Goal: Task Accomplishment & Management: Complete application form

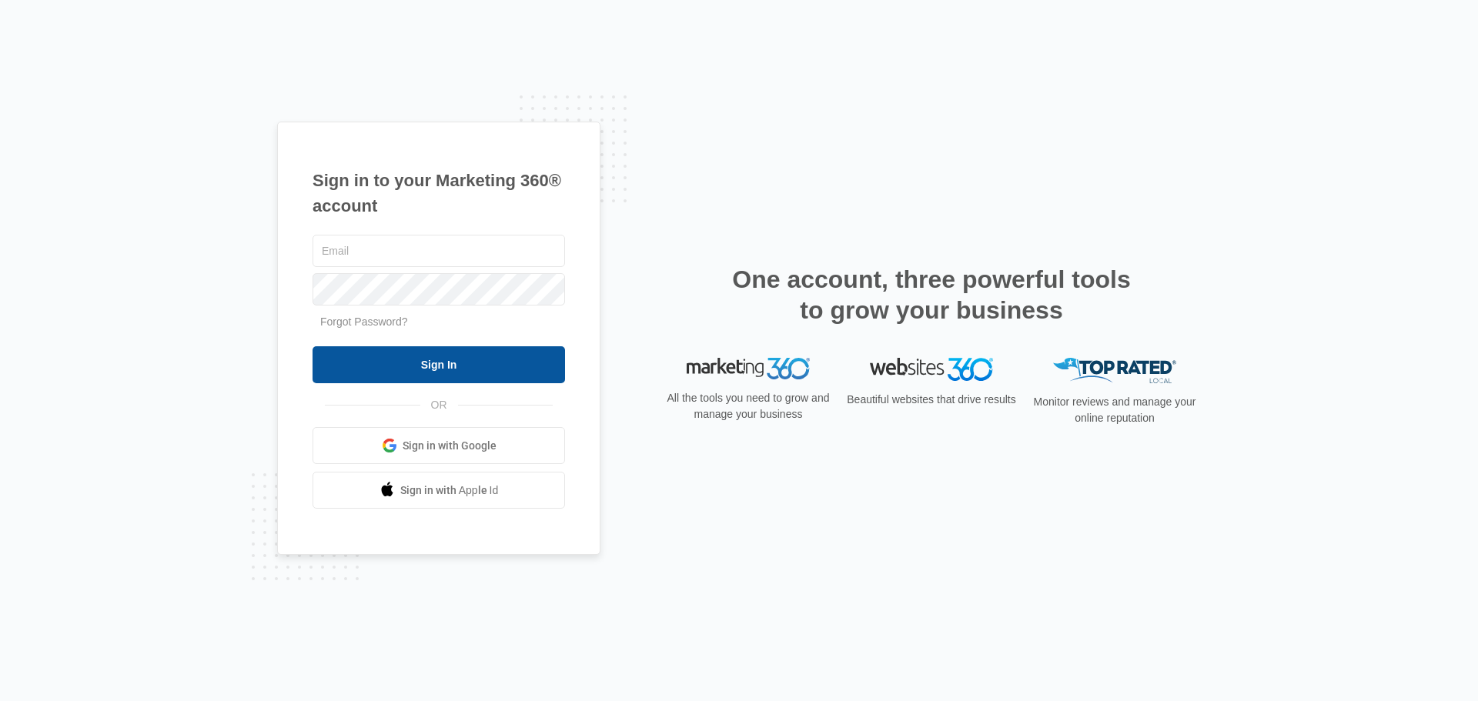
type input "daisy@integrityel.com"
click at [452, 367] on input "Sign In" at bounding box center [439, 364] width 253 height 37
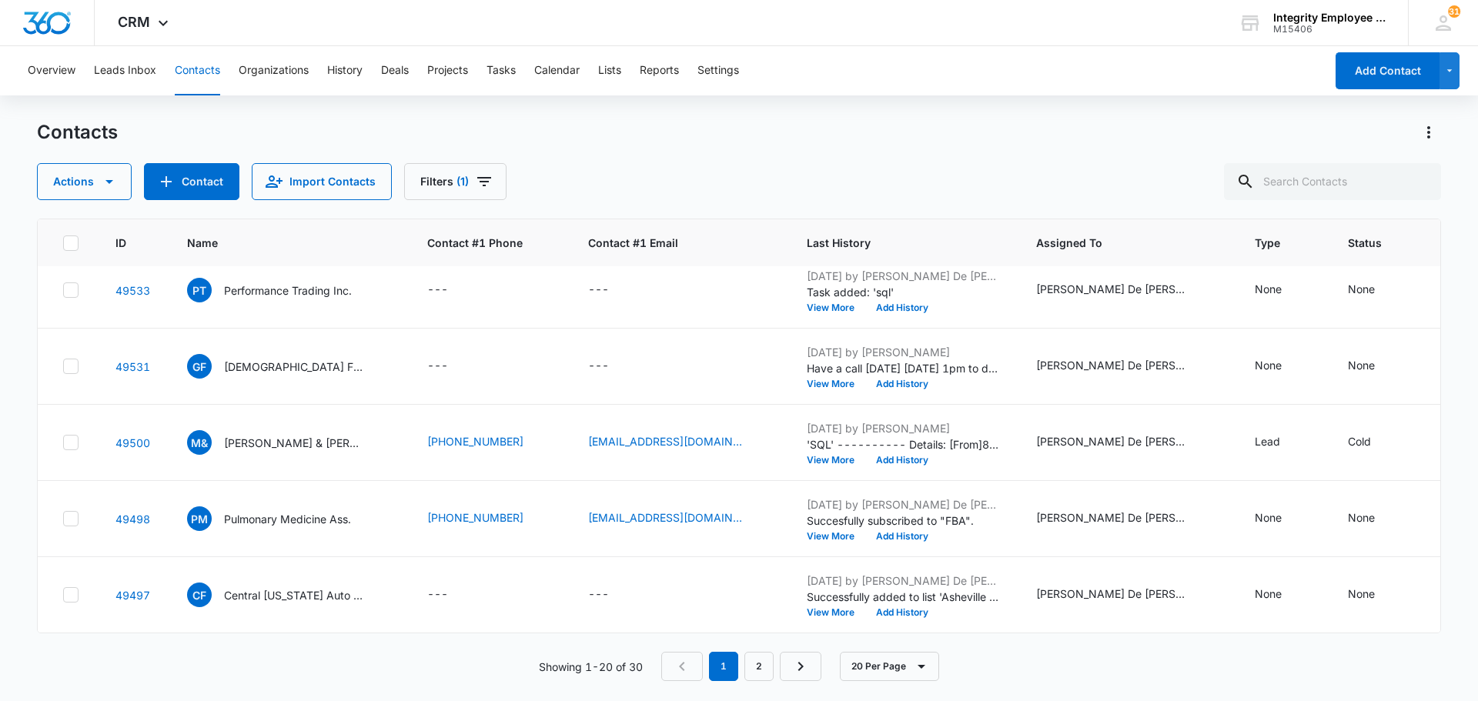
scroll to position [1170, 0]
click at [763, 668] on link "2" at bounding box center [759, 666] width 29 height 29
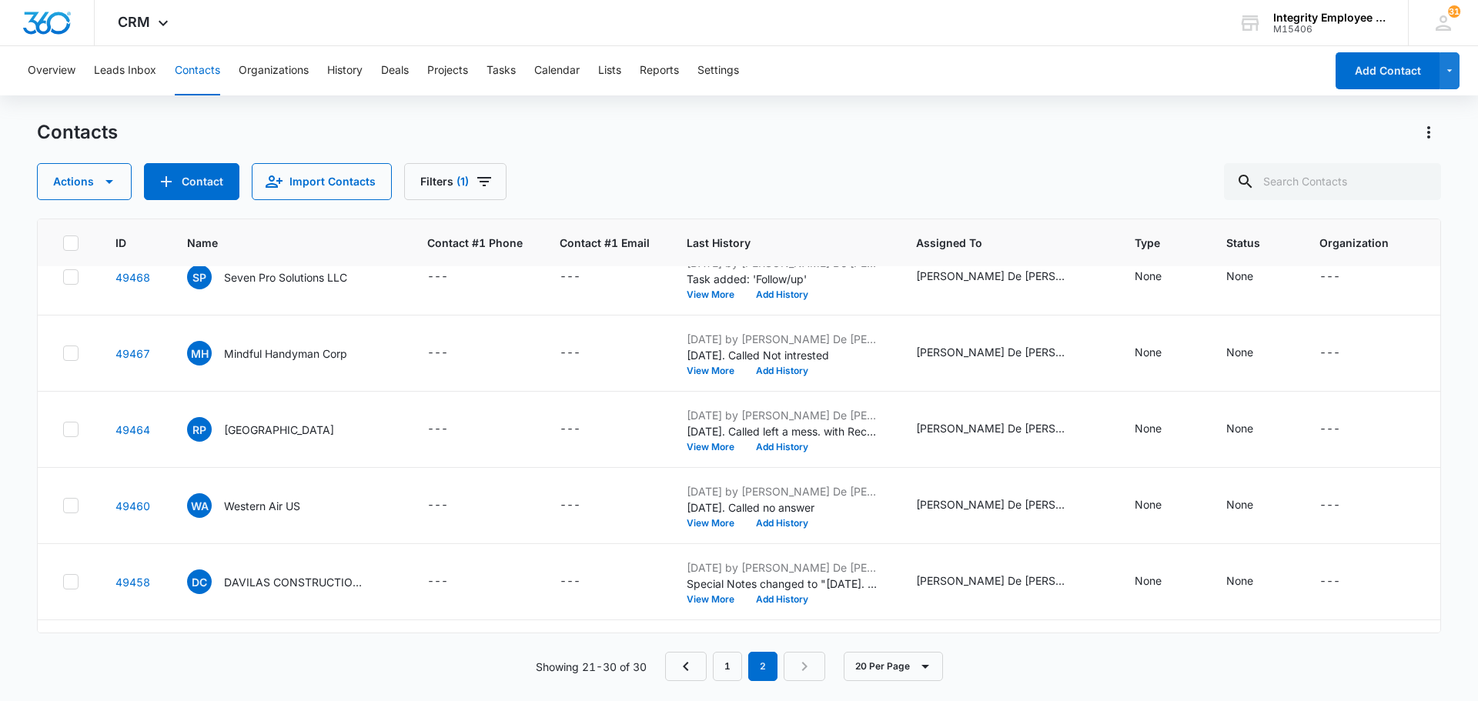
scroll to position [407, 0]
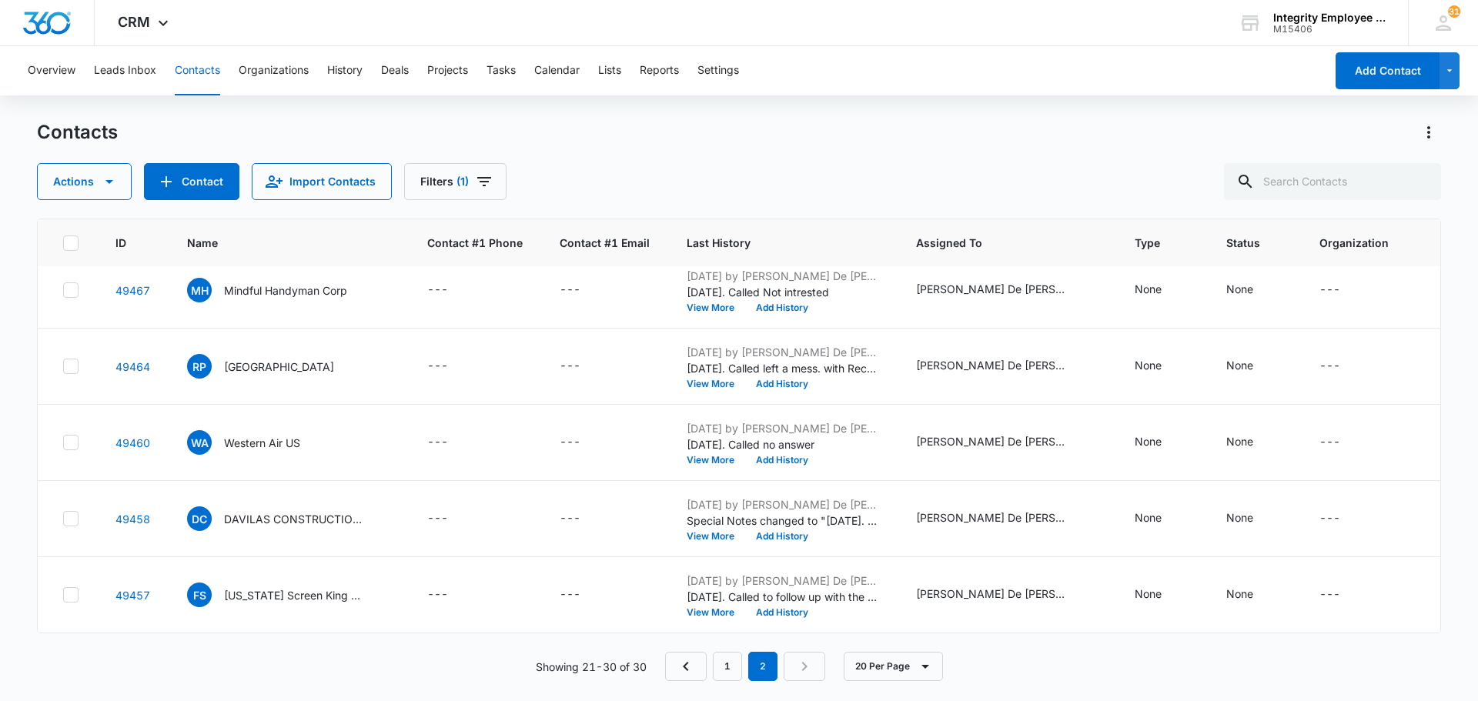
click at [809, 667] on nav "1 2" at bounding box center [745, 666] width 160 height 29
click at [805, 667] on nav "1 2" at bounding box center [745, 666] width 160 height 29
click at [765, 667] on em "2" at bounding box center [762, 666] width 29 height 29
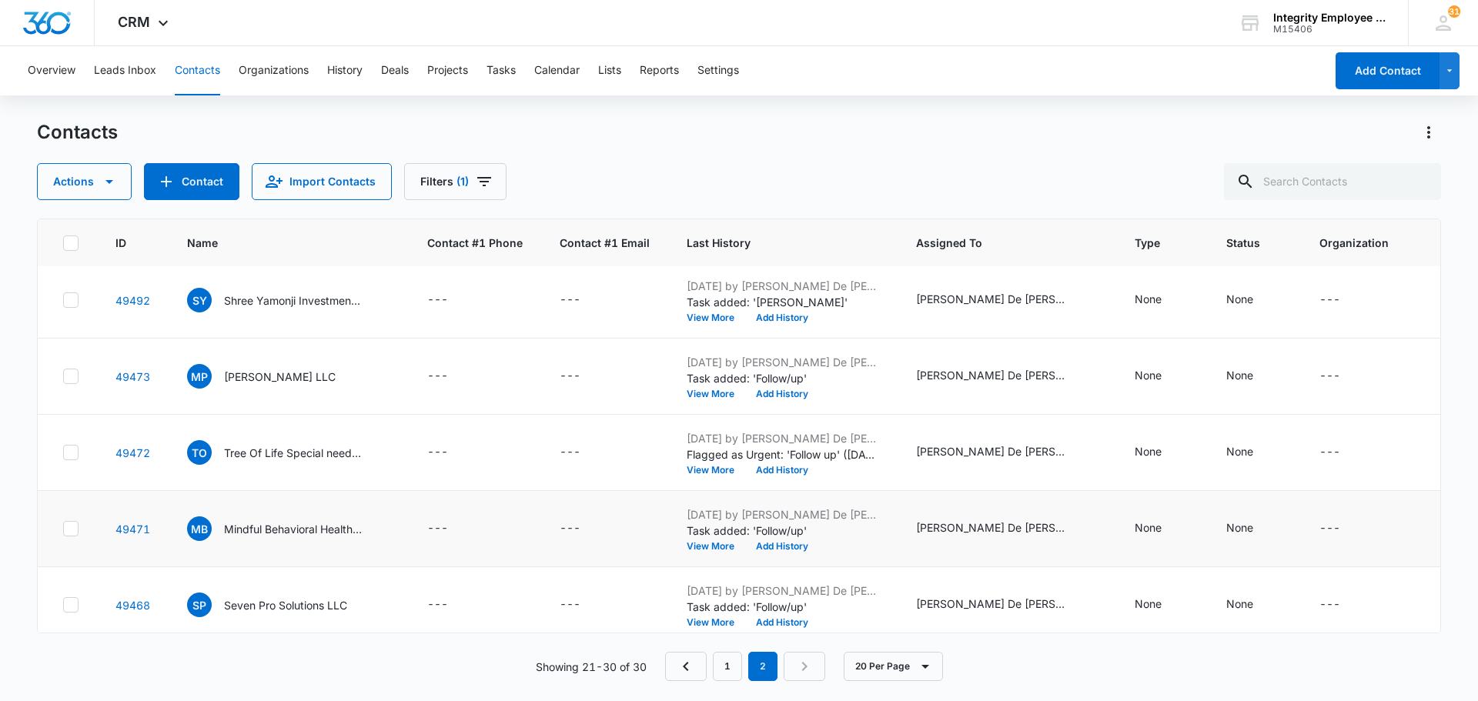
scroll to position [0, 0]
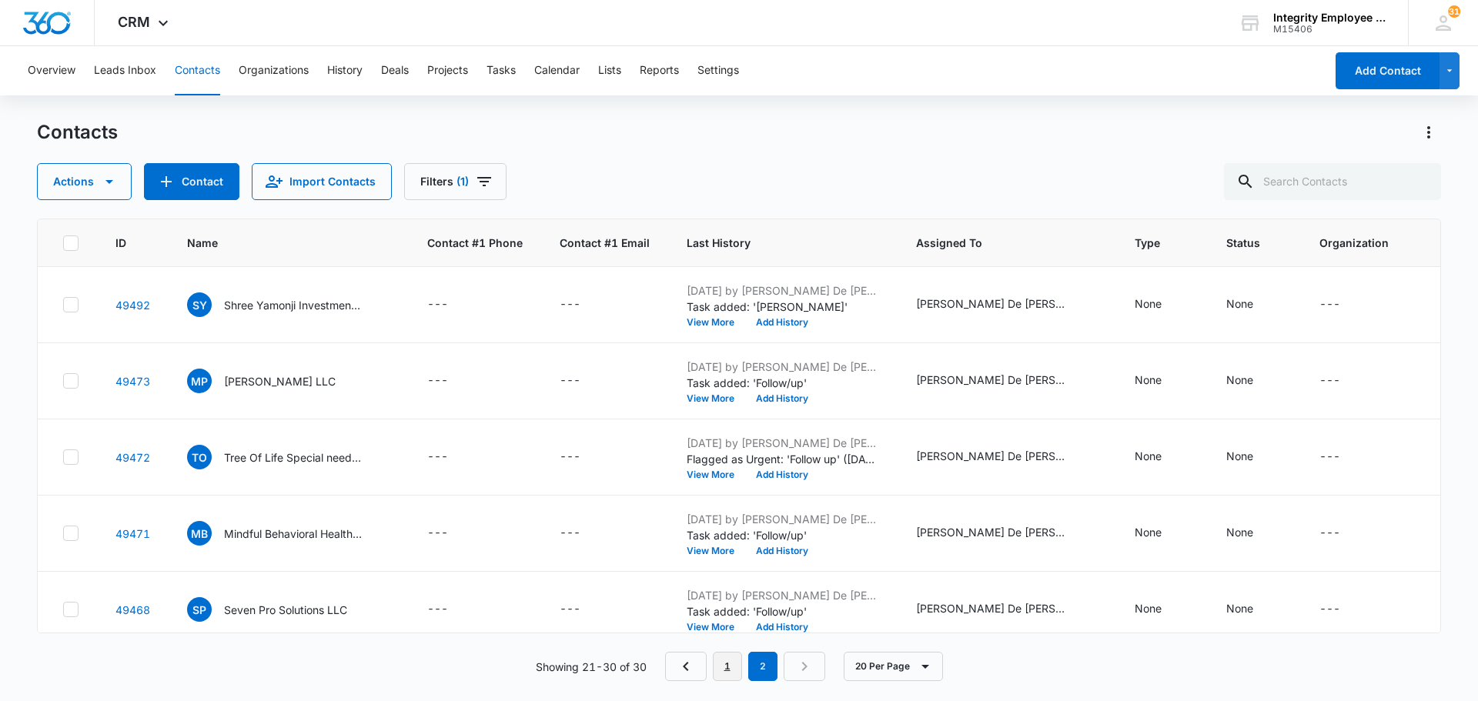
click at [724, 668] on link "1" at bounding box center [727, 666] width 29 height 29
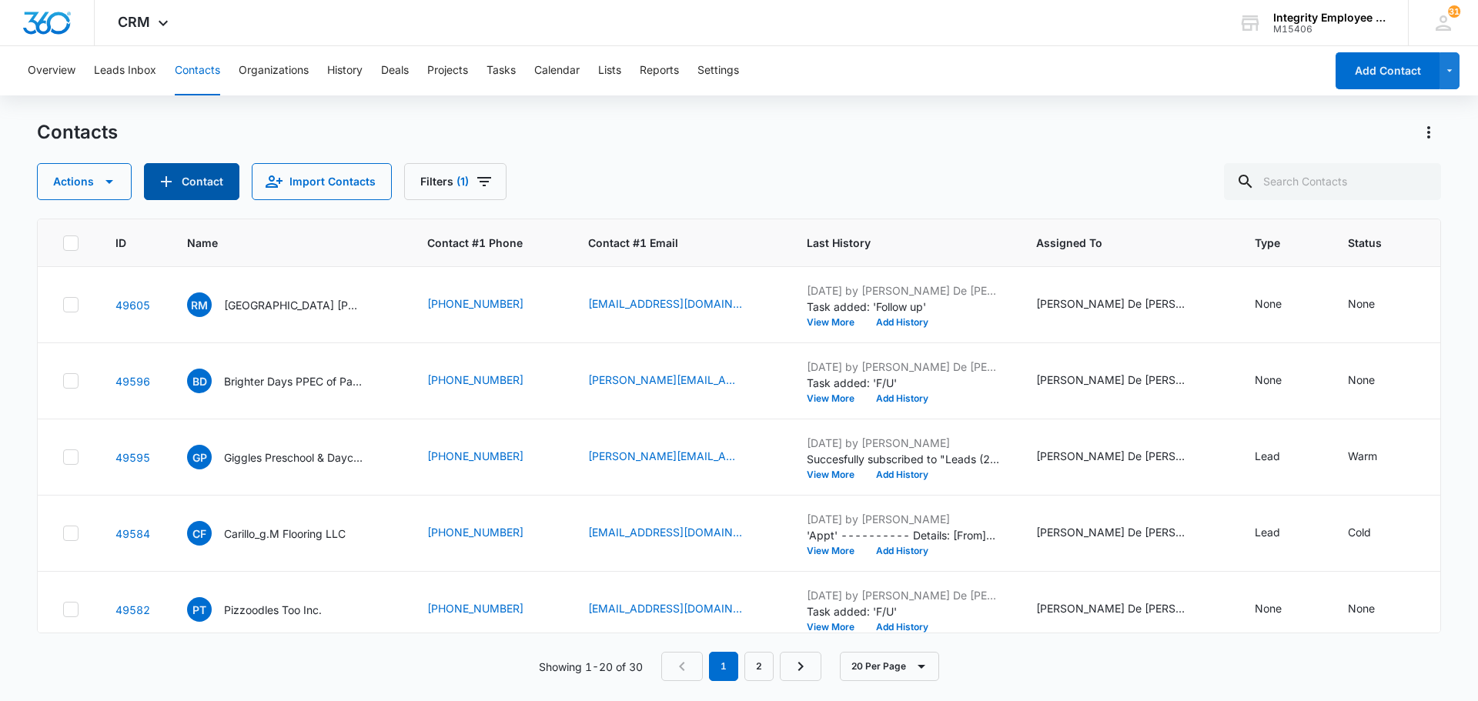
click at [164, 182] on icon "Add Contact" at bounding box center [166, 181] width 11 height 11
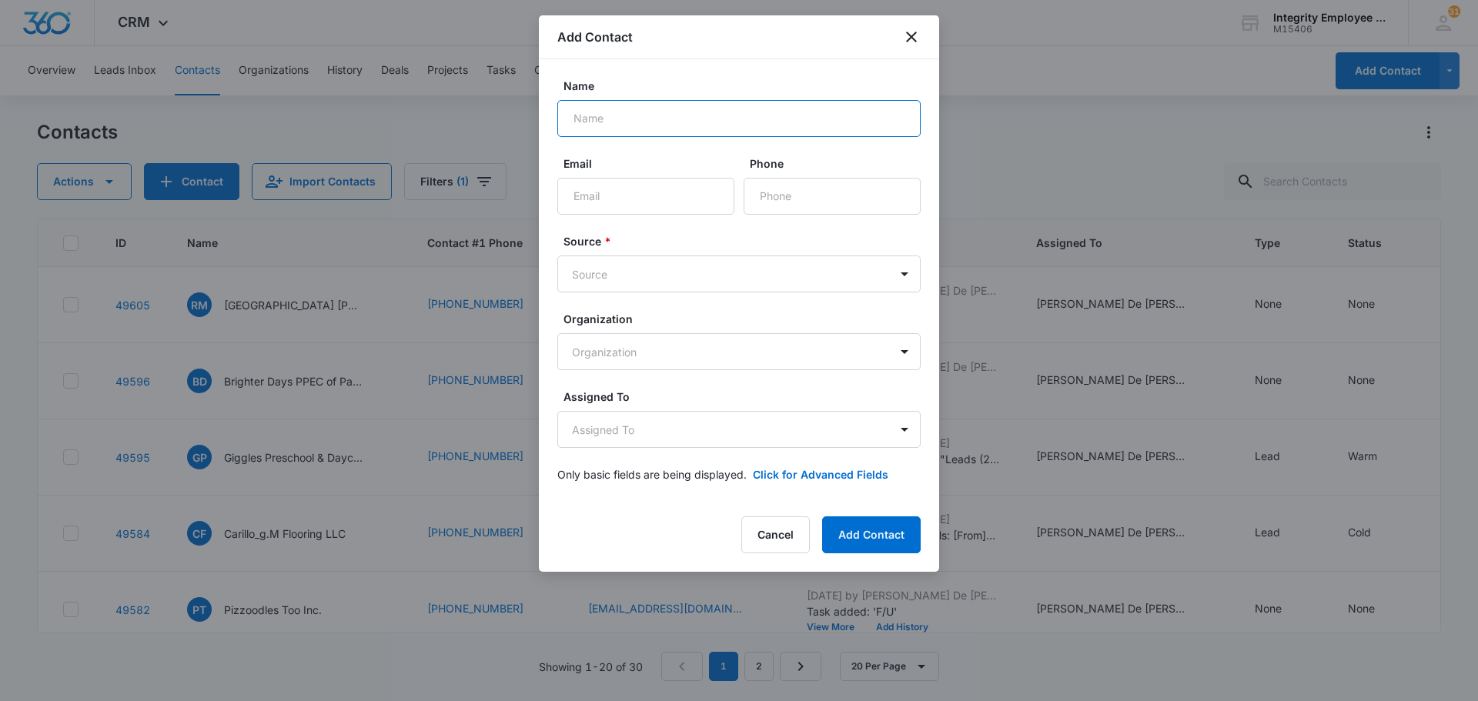
click at [573, 117] on input "Name" at bounding box center [738, 118] width 363 height 37
type input "v"
type input "Vinny M. Varghese MD"
click at [778, 196] on input "Phone" at bounding box center [832, 196] width 177 height 37
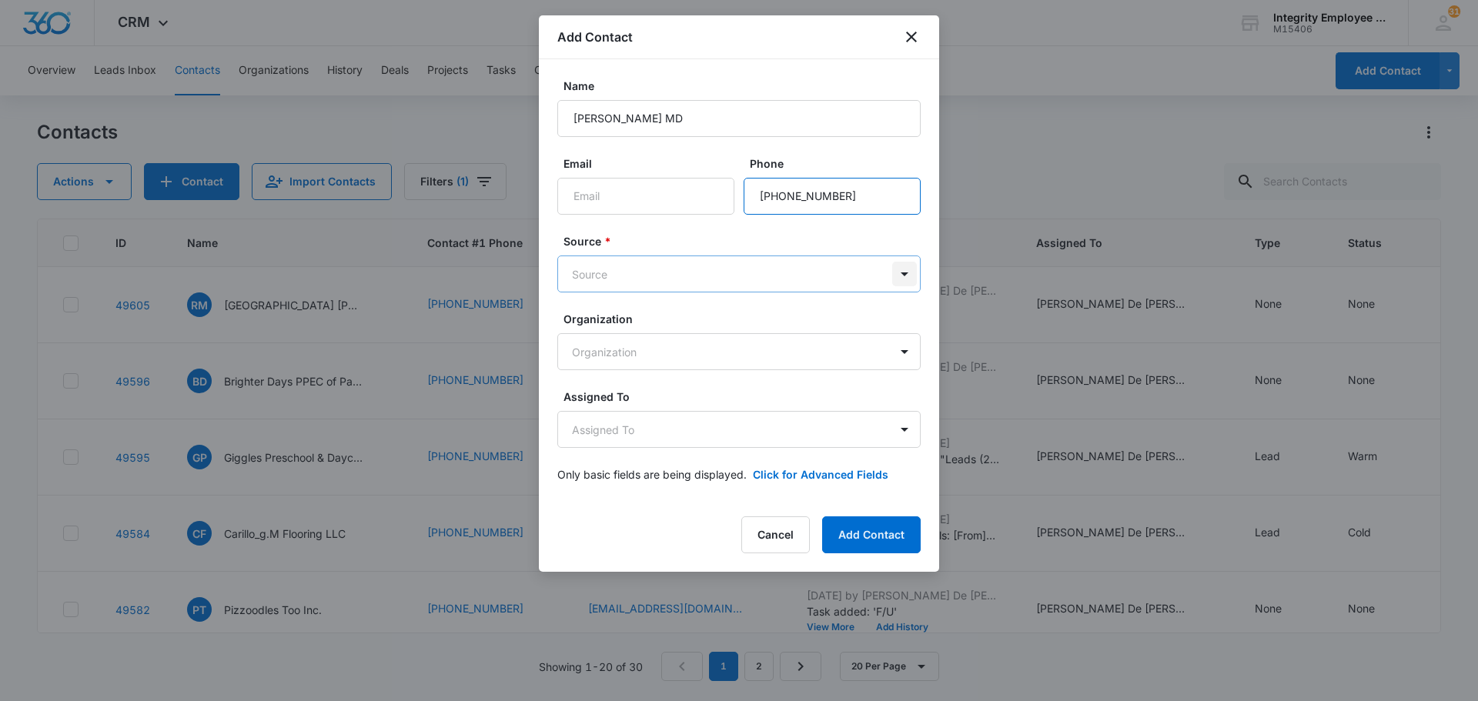
type input "(386) 228-1234"
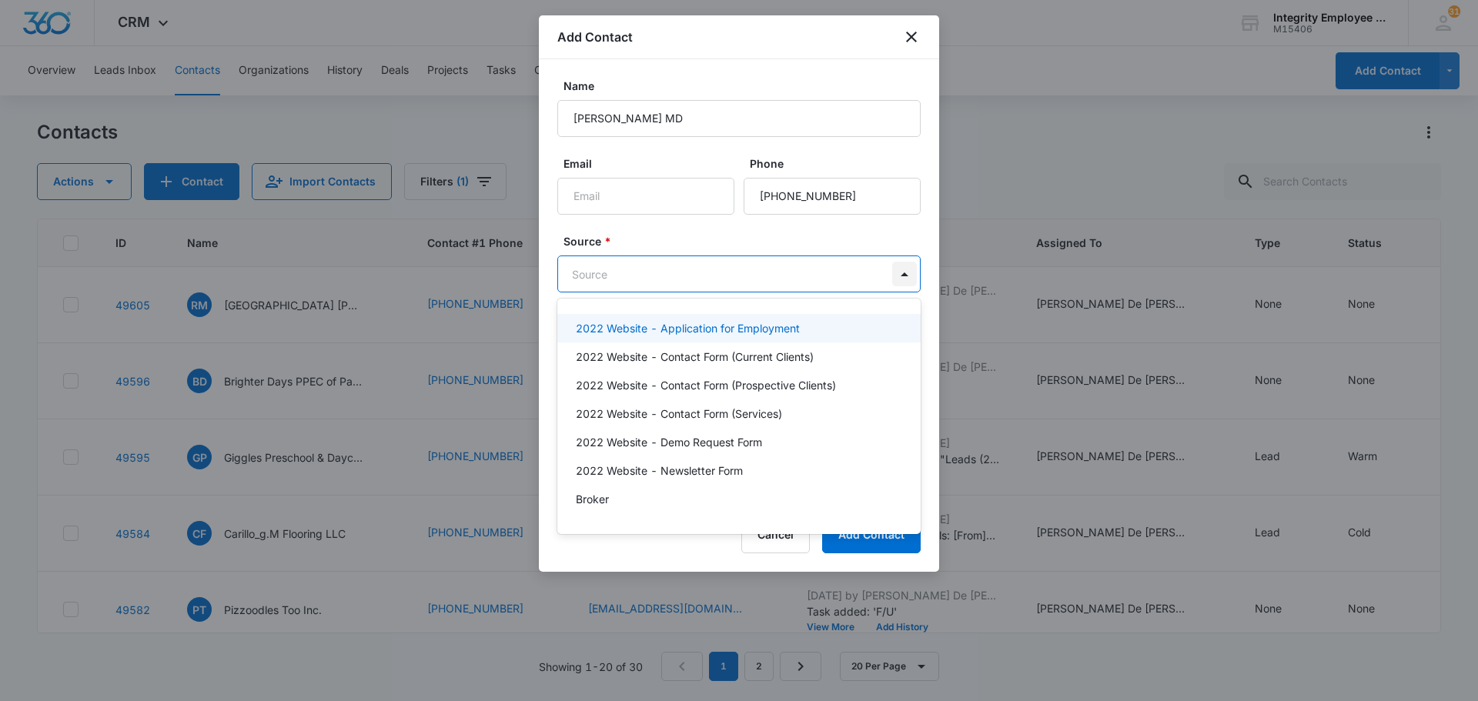
click at [906, 273] on body "CRM Apps Reputation Websites Forms CRM Email Social Shop Payments POS Content A…" at bounding box center [739, 350] width 1478 height 701
type input "CO"
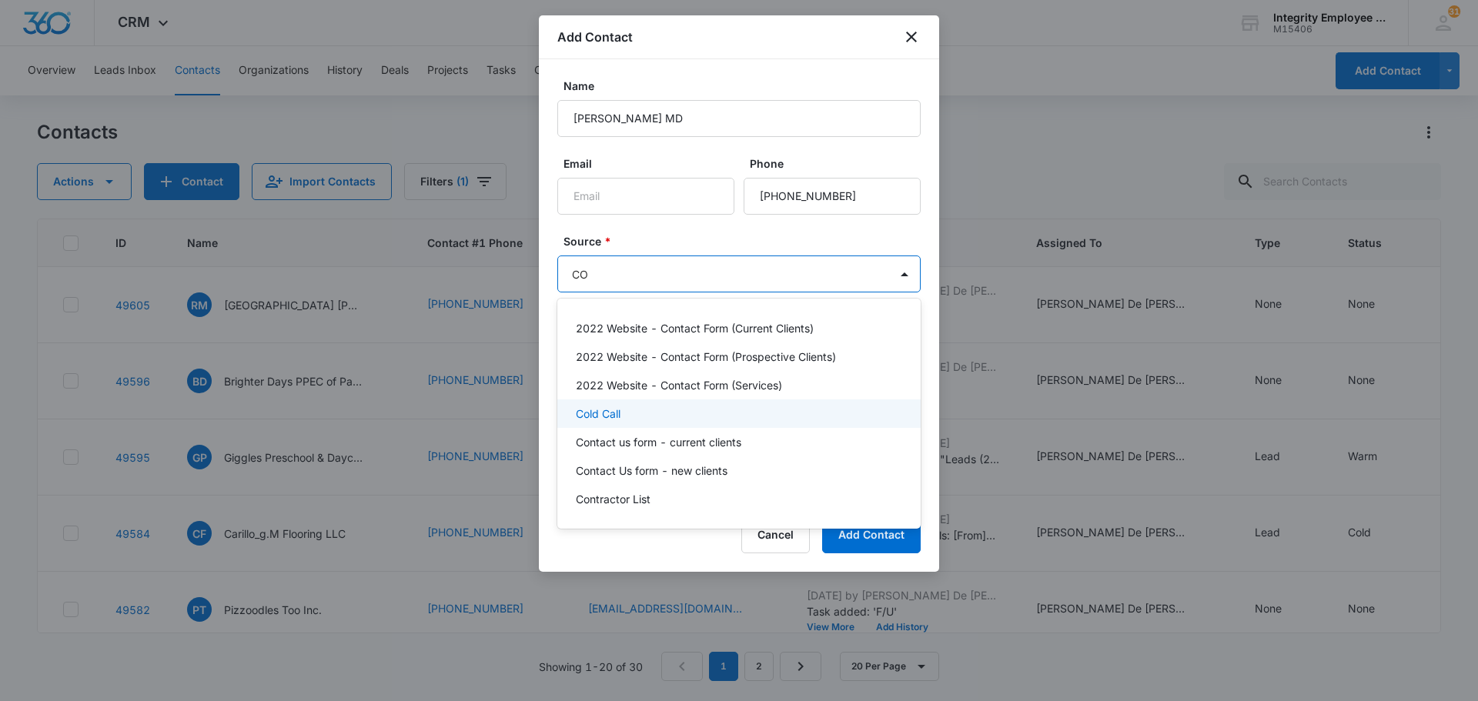
click at [617, 418] on p "Cold Call" at bounding box center [598, 414] width 45 height 16
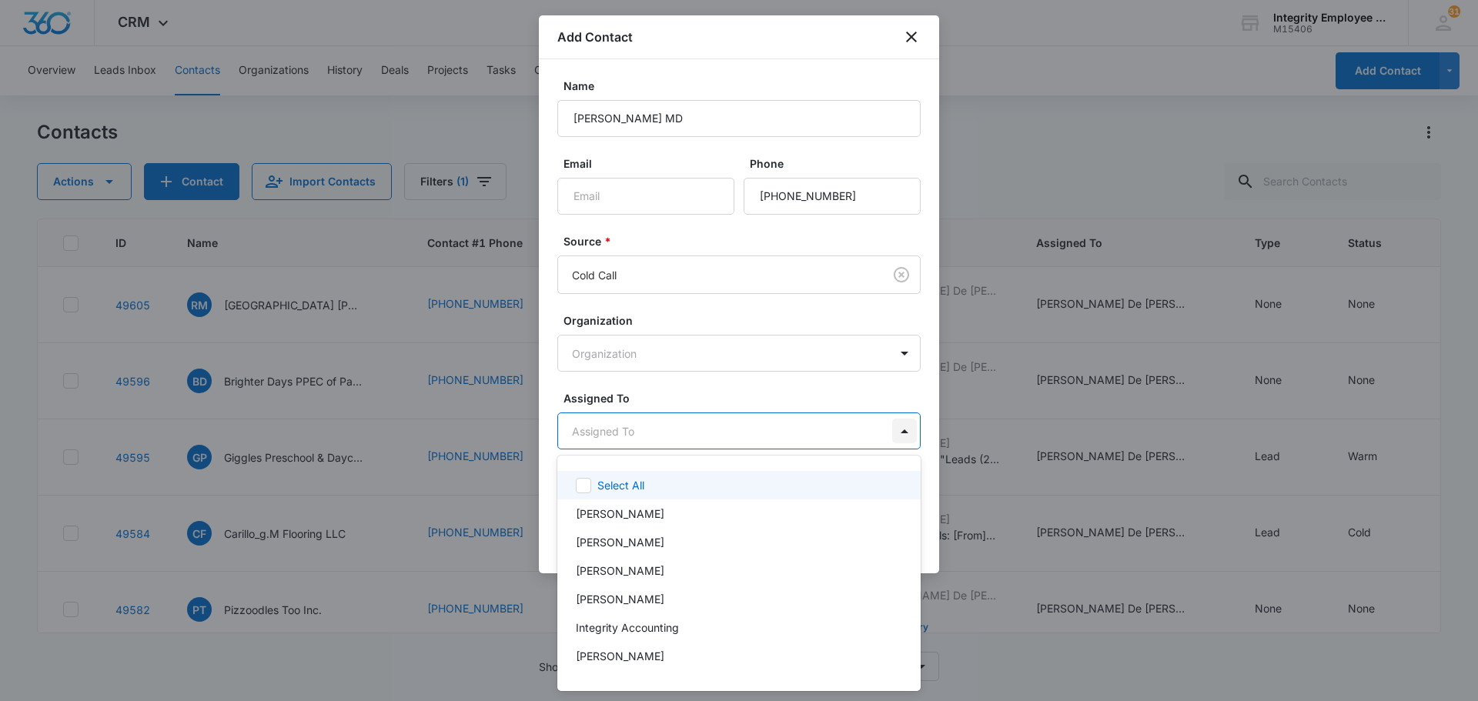
click at [905, 427] on body "CRM Apps Reputation Websites Forms CRM Email Social Shop Payments POS Content A…" at bounding box center [739, 350] width 1478 height 701
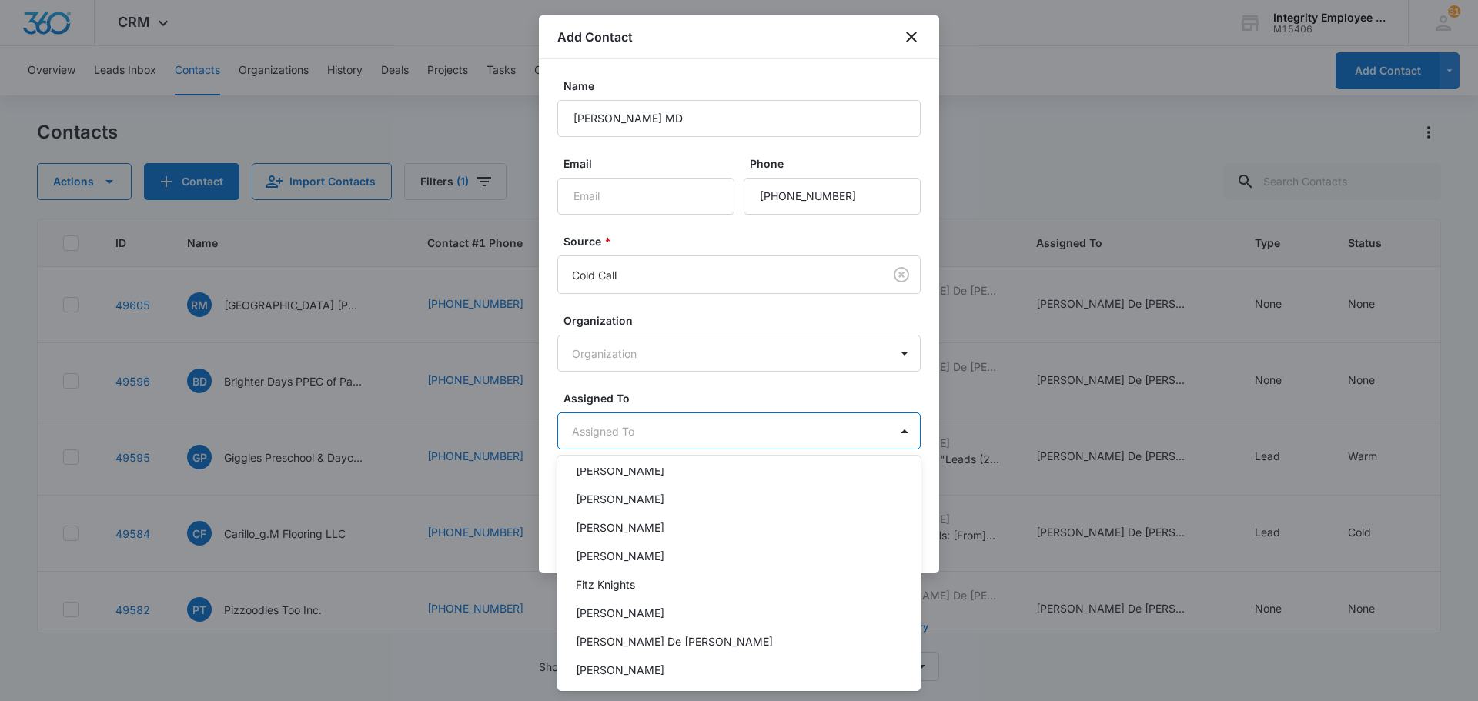
scroll to position [223, 0]
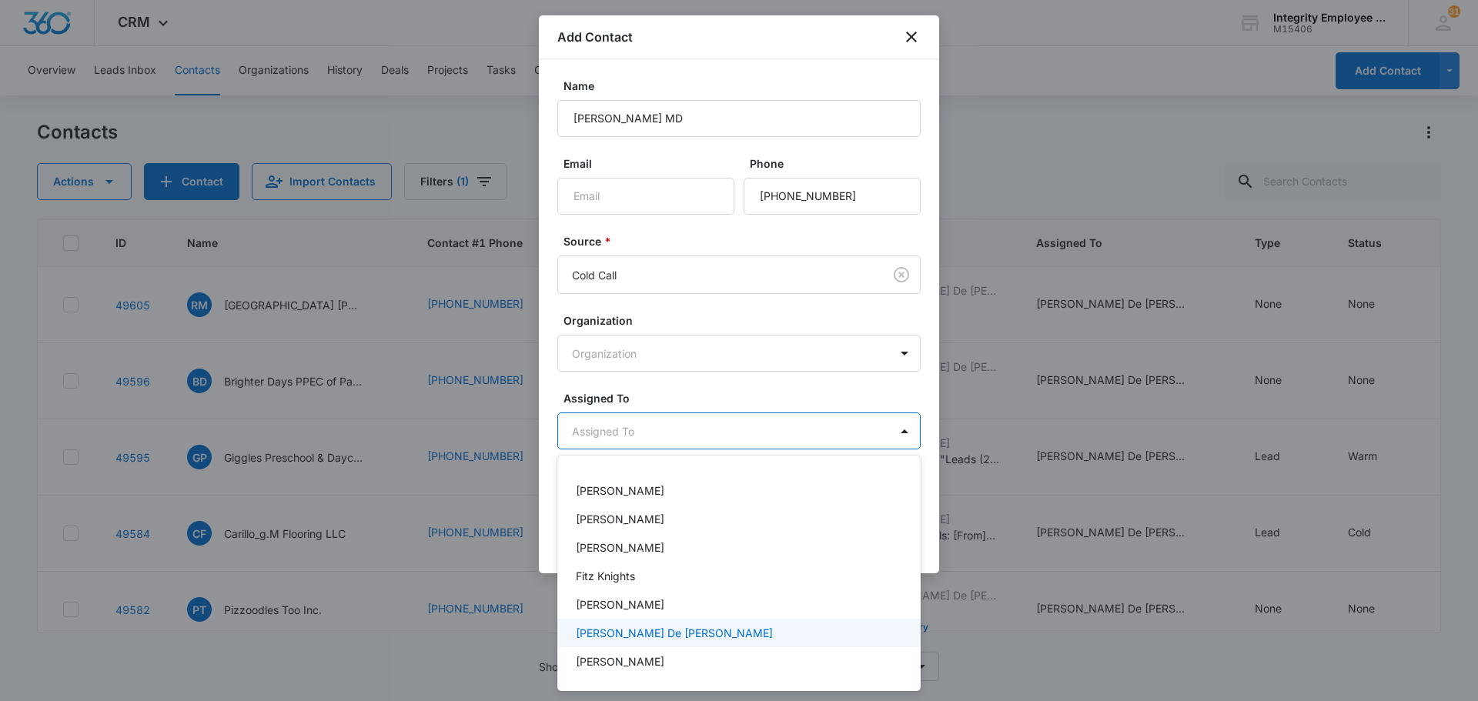
click at [644, 635] on p "Daisy De Le Vega" at bounding box center [674, 633] width 197 height 16
click at [680, 236] on div at bounding box center [739, 350] width 1478 height 701
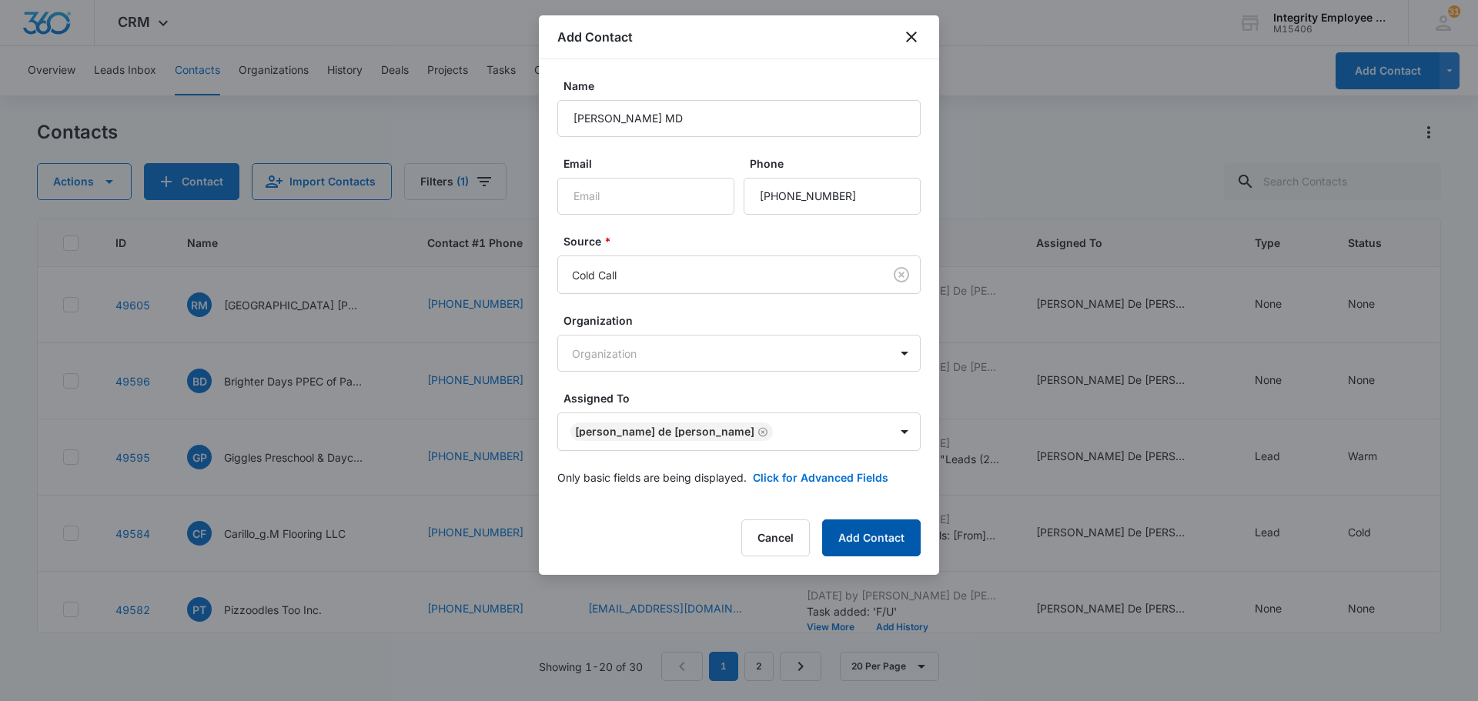
click at [899, 535] on button "Add Contact" at bounding box center [871, 538] width 99 height 37
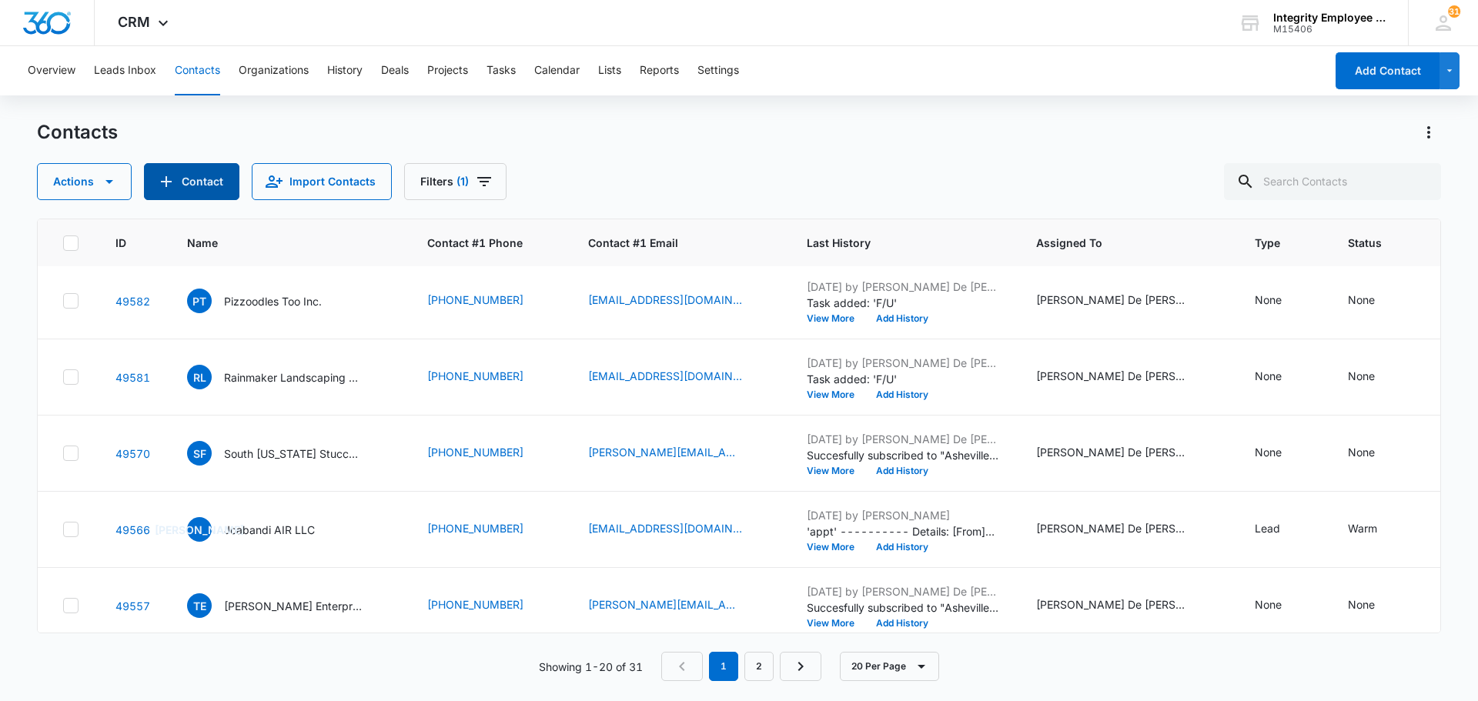
scroll to position [846, 0]
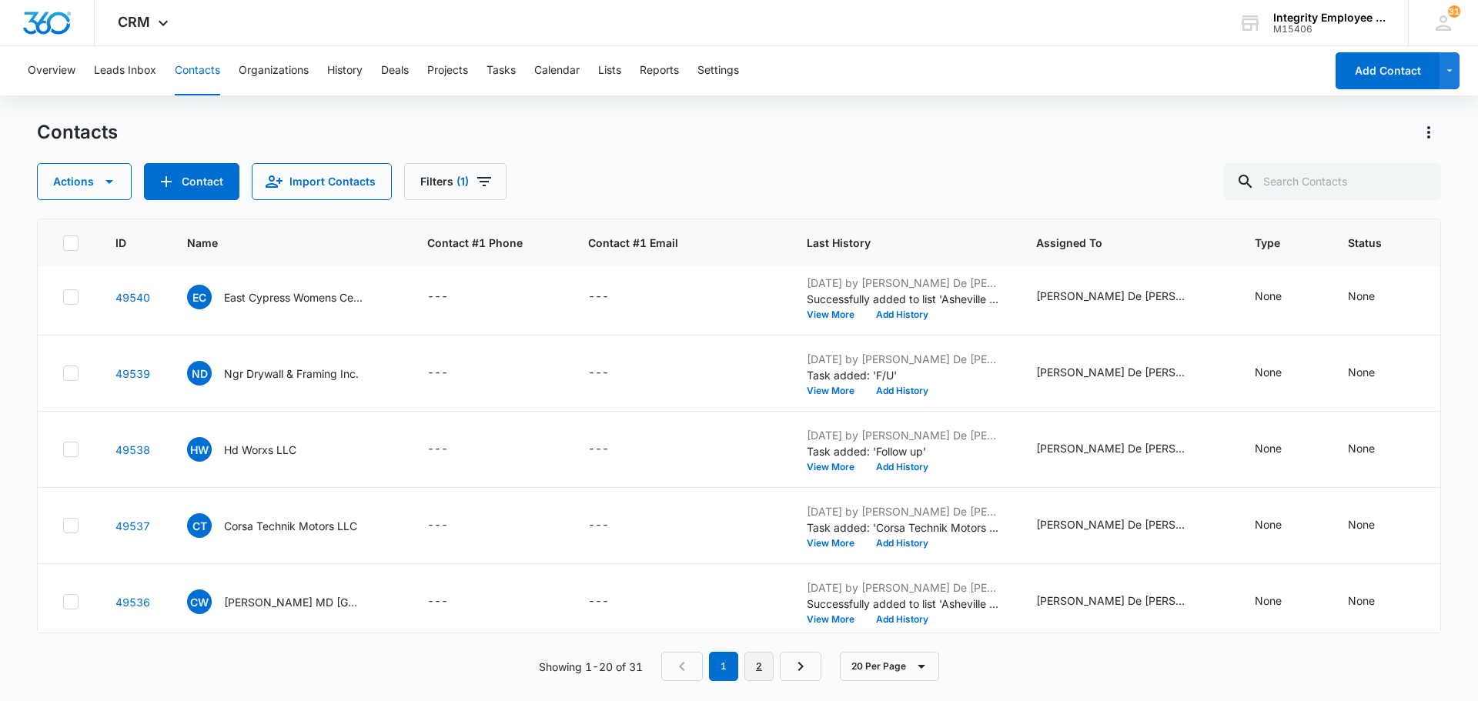
click at [764, 662] on link "2" at bounding box center [759, 666] width 29 height 29
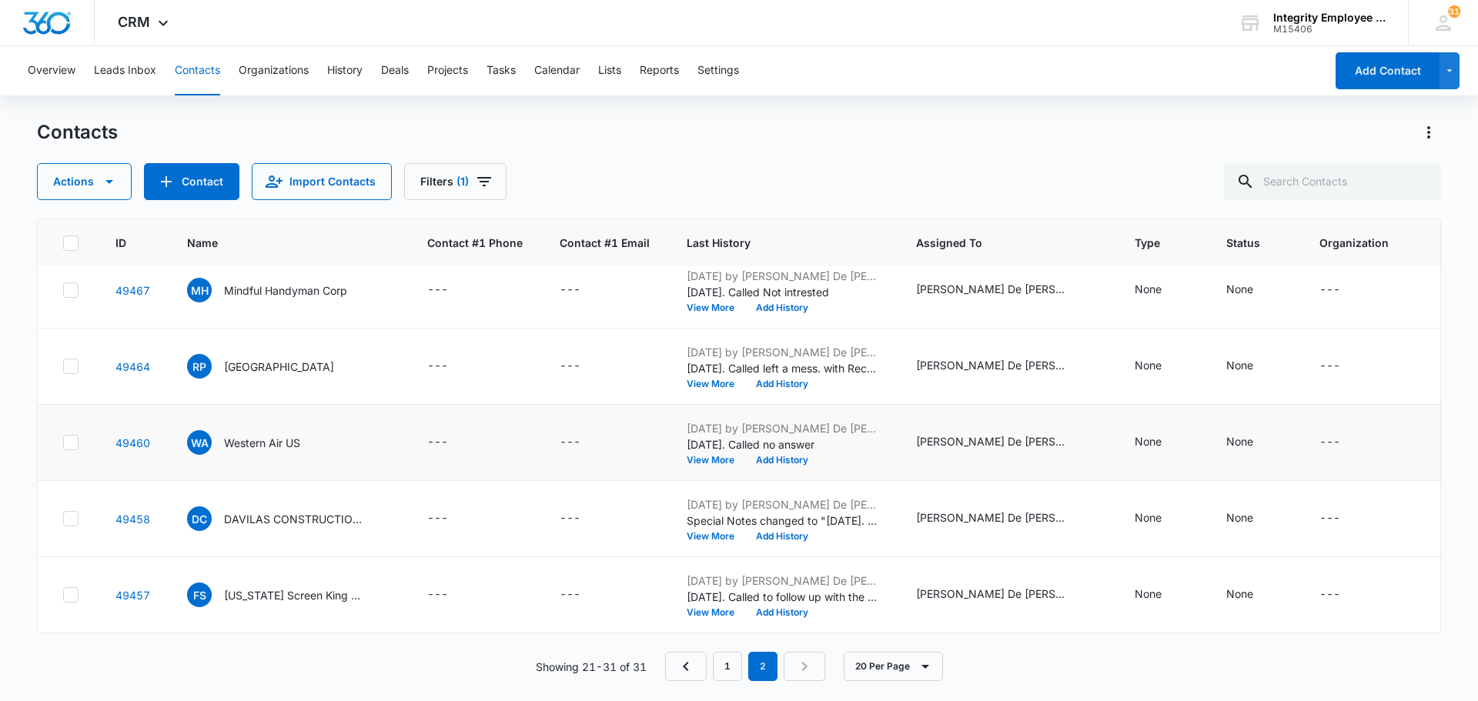
scroll to position [484, 0]
click at [804, 667] on nav "1 2" at bounding box center [745, 666] width 160 height 29
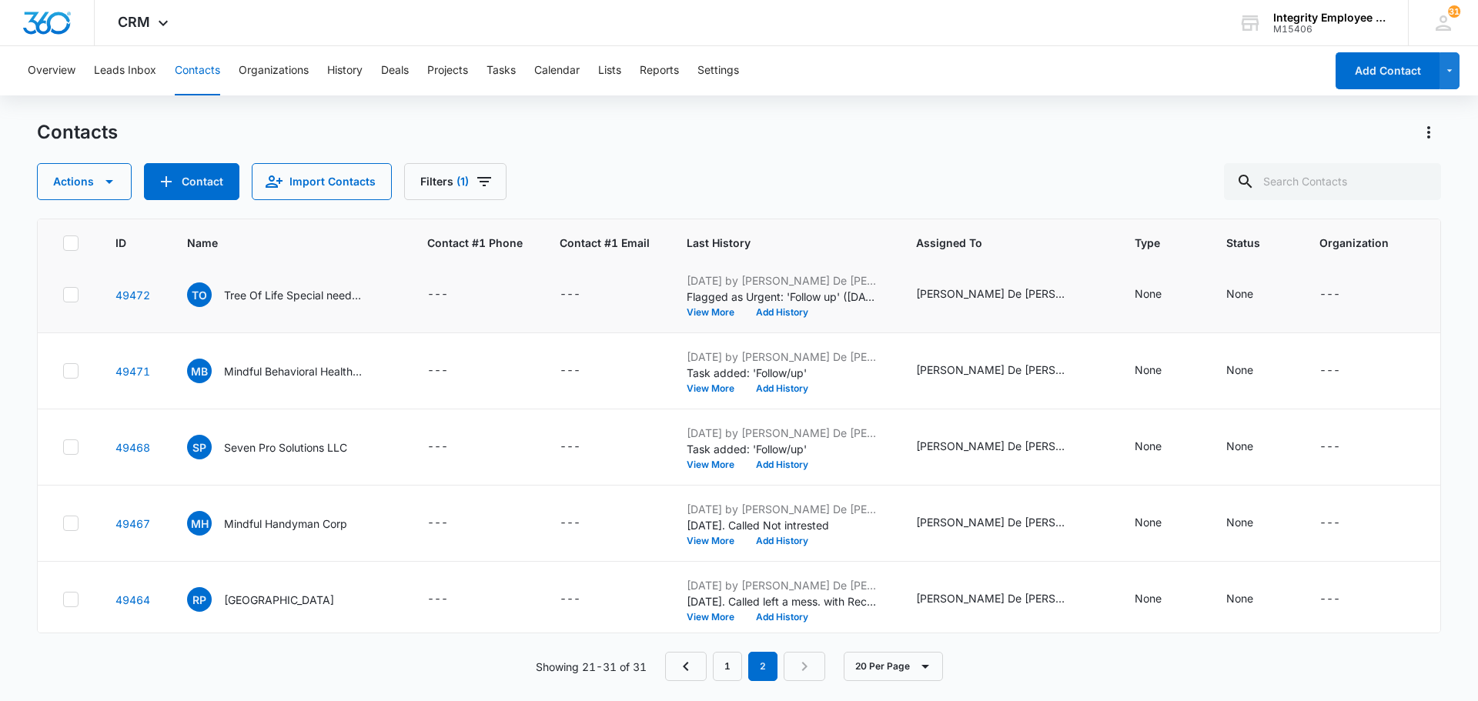
scroll to position [0, 0]
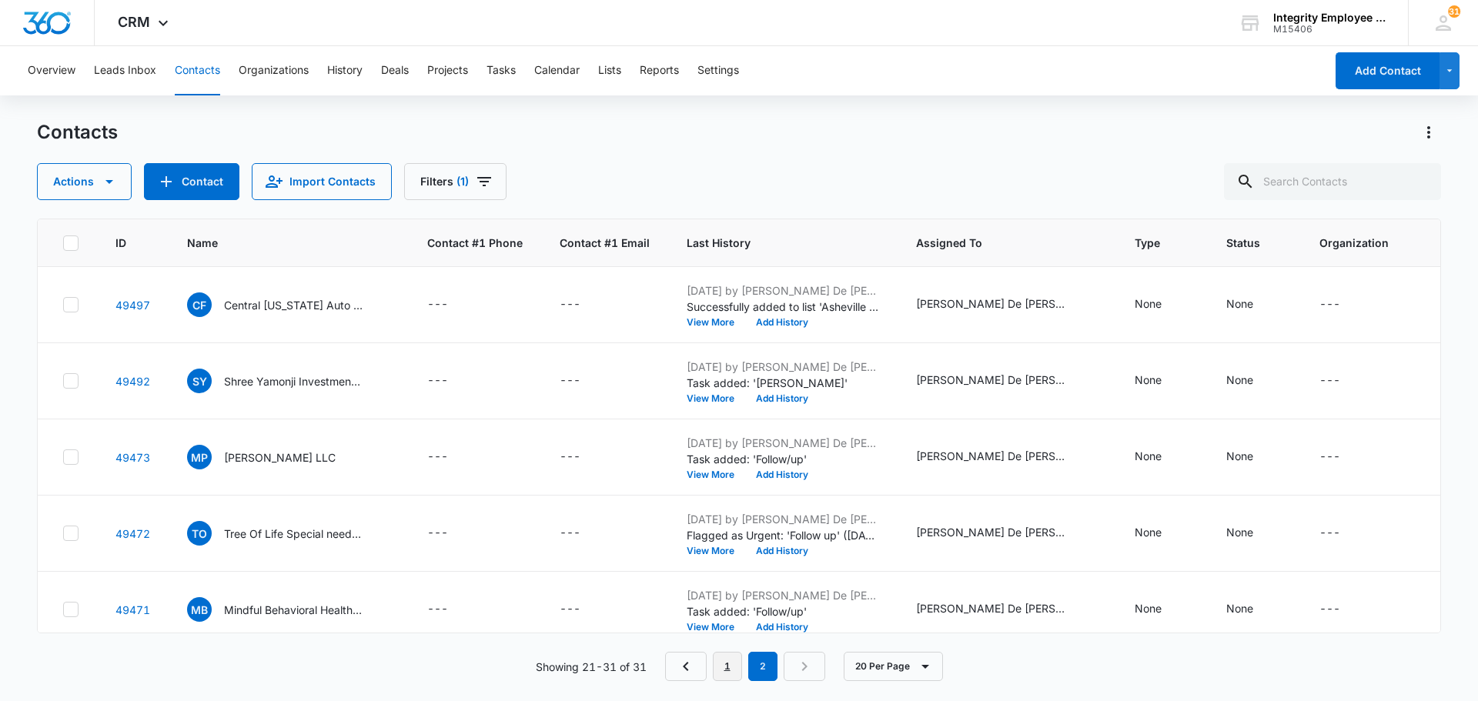
click at [727, 666] on link "1" at bounding box center [727, 666] width 29 height 29
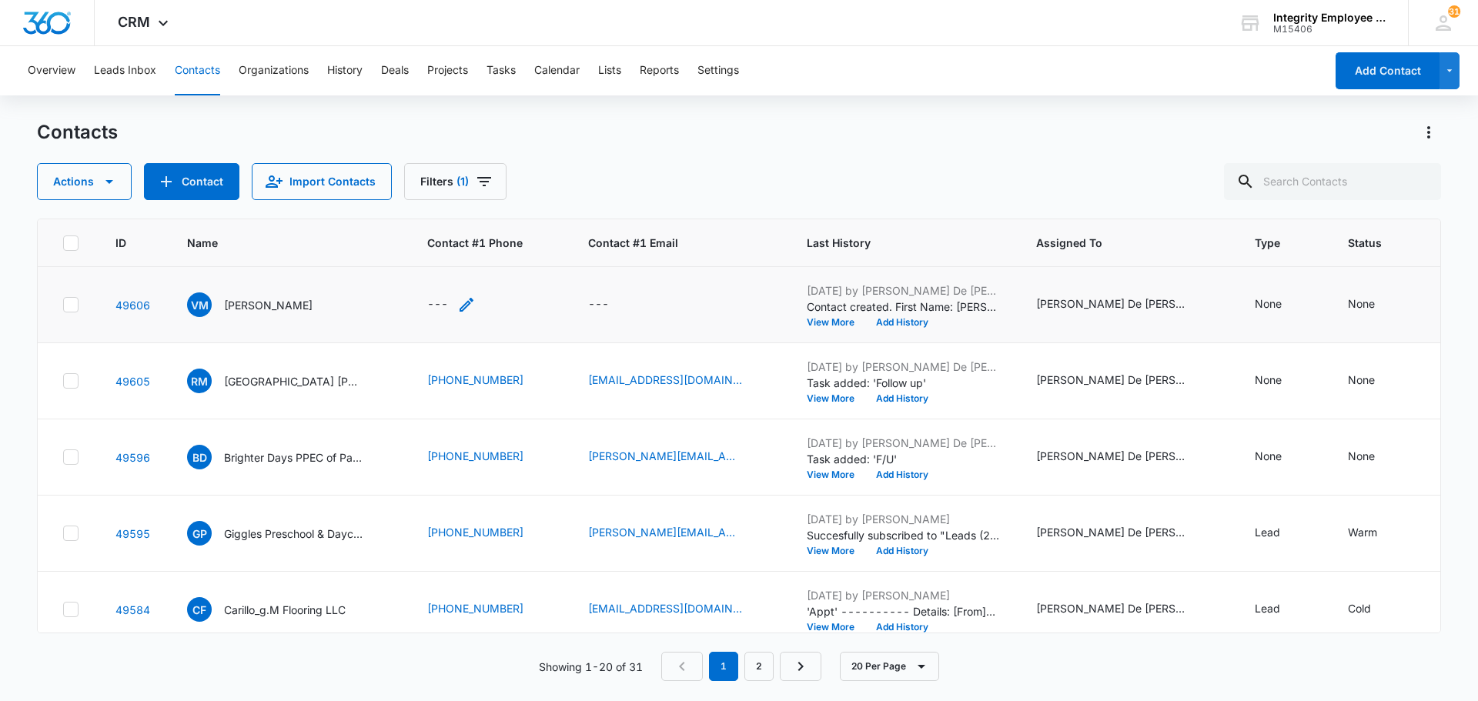
click at [463, 309] on icon "Contact #1 Phone - - Select to Edit Field" at bounding box center [466, 305] width 18 height 18
click at [428, 213] on input "Contact #1 Phone" at bounding box center [460, 206] width 194 height 37
type input "(386) 228-1234"
click at [532, 252] on button "Save" at bounding box center [533, 254] width 45 height 29
click at [502, 75] on button "Tasks" at bounding box center [501, 70] width 29 height 49
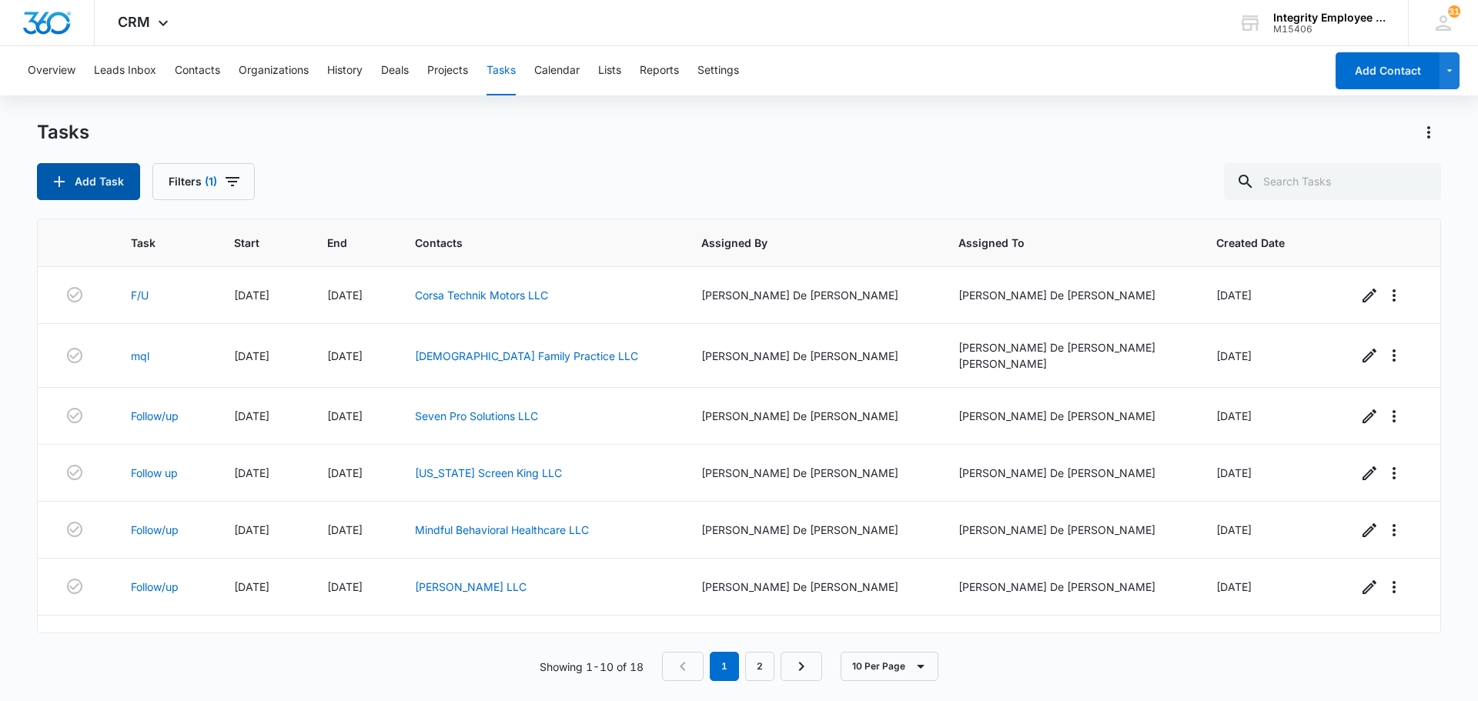
click at [90, 174] on button "Add Task" at bounding box center [88, 181] width 103 height 37
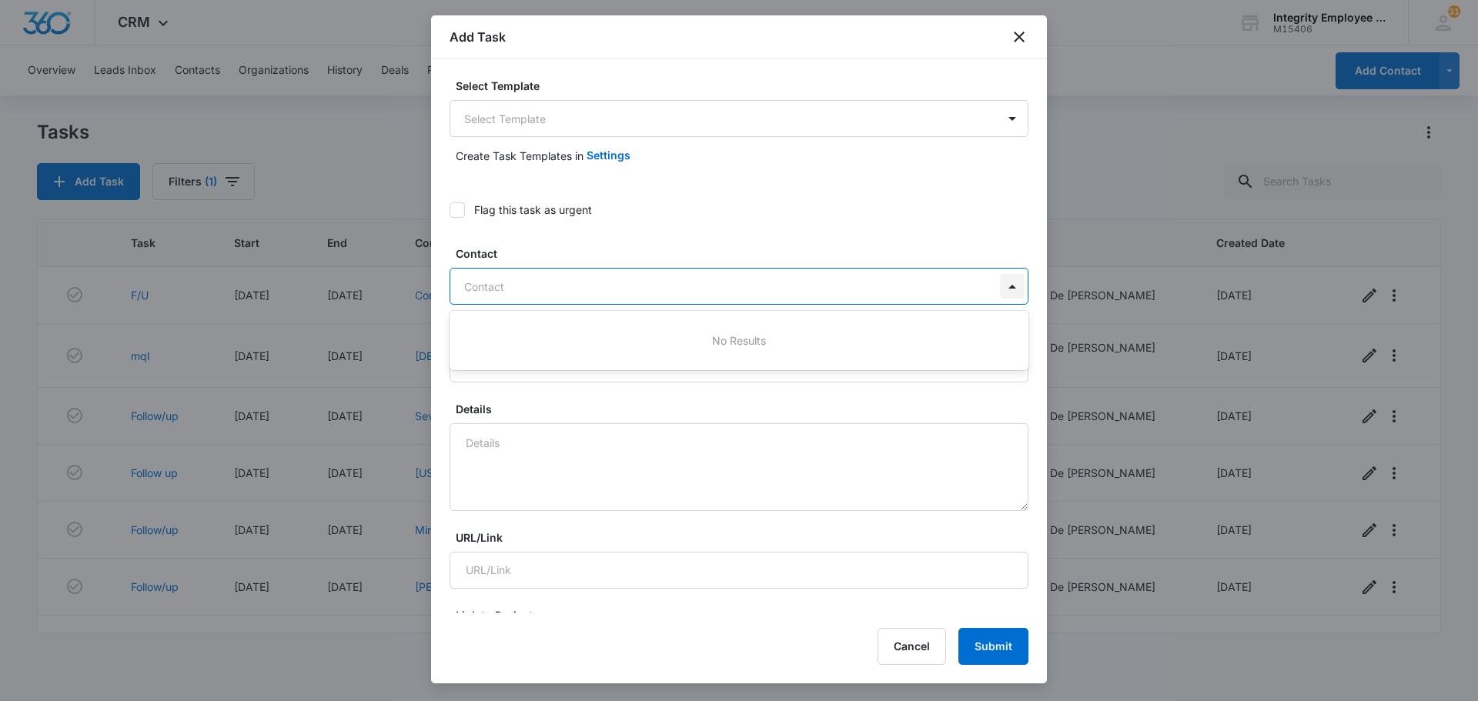
click at [1000, 286] on div at bounding box center [1012, 286] width 25 height 25
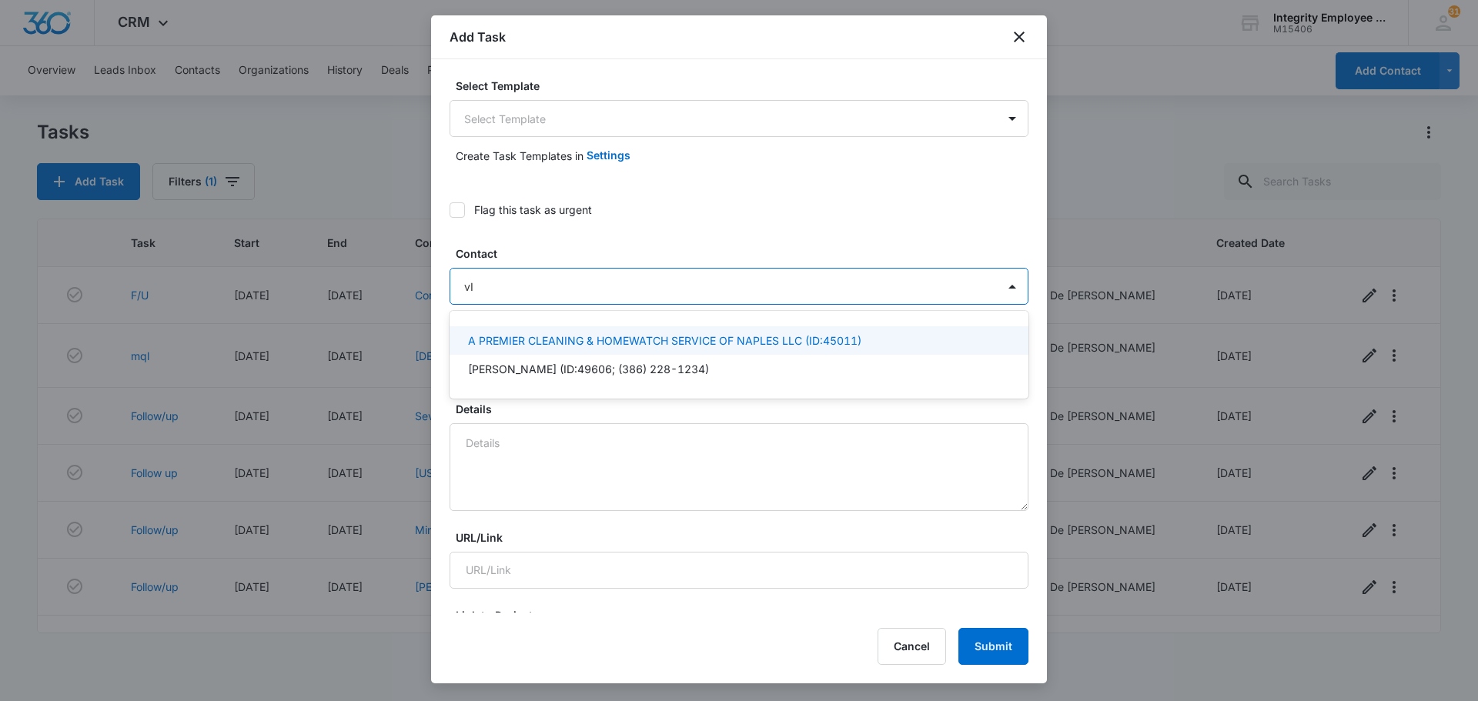
type input "v"
type input "vINNY m Varghese MD"
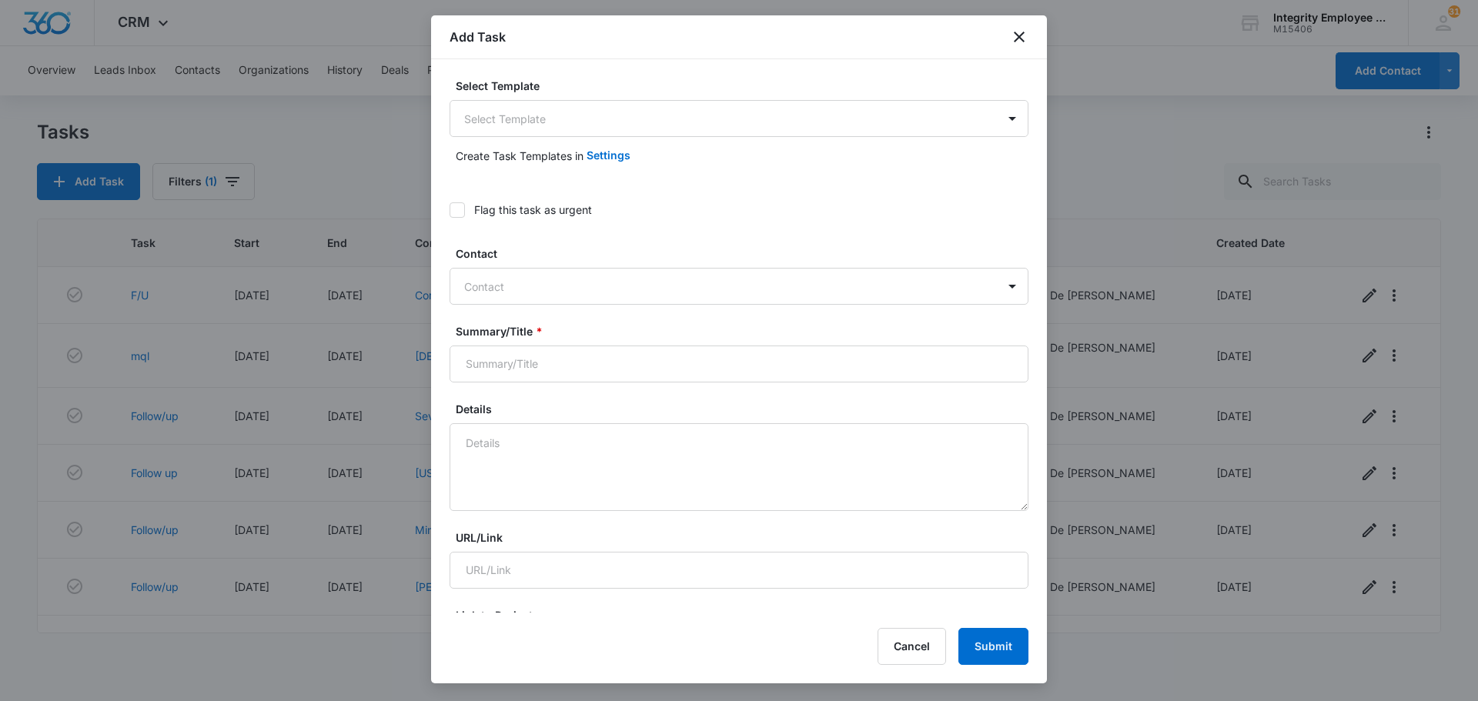
drag, startPoint x: 581, startPoint y: 348, endPoint x: 872, endPoint y: 232, distance: 312.7
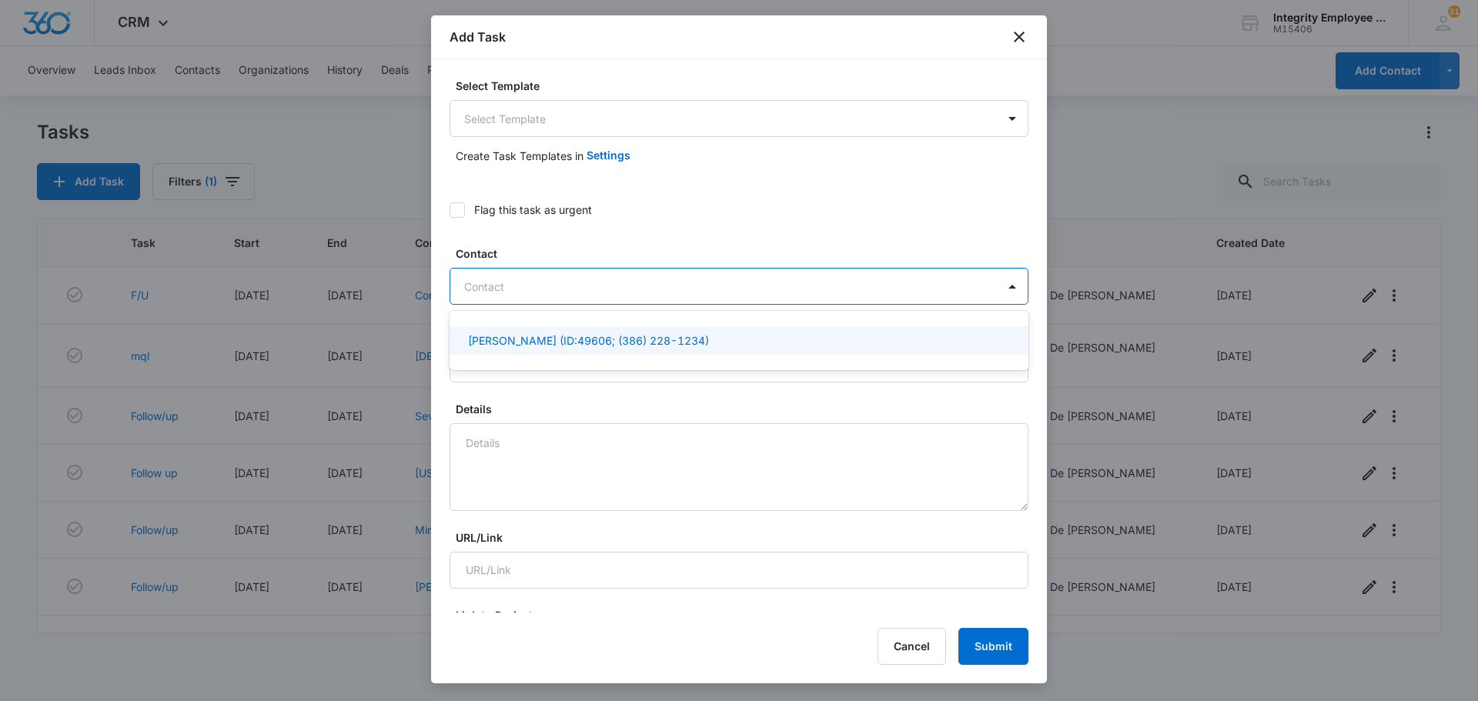
click at [953, 286] on div at bounding box center [729, 286] width 531 height 19
click at [643, 340] on p "Vinny M. Varghese (ID:49606; (386) 228-1234)" at bounding box center [588, 341] width 241 height 16
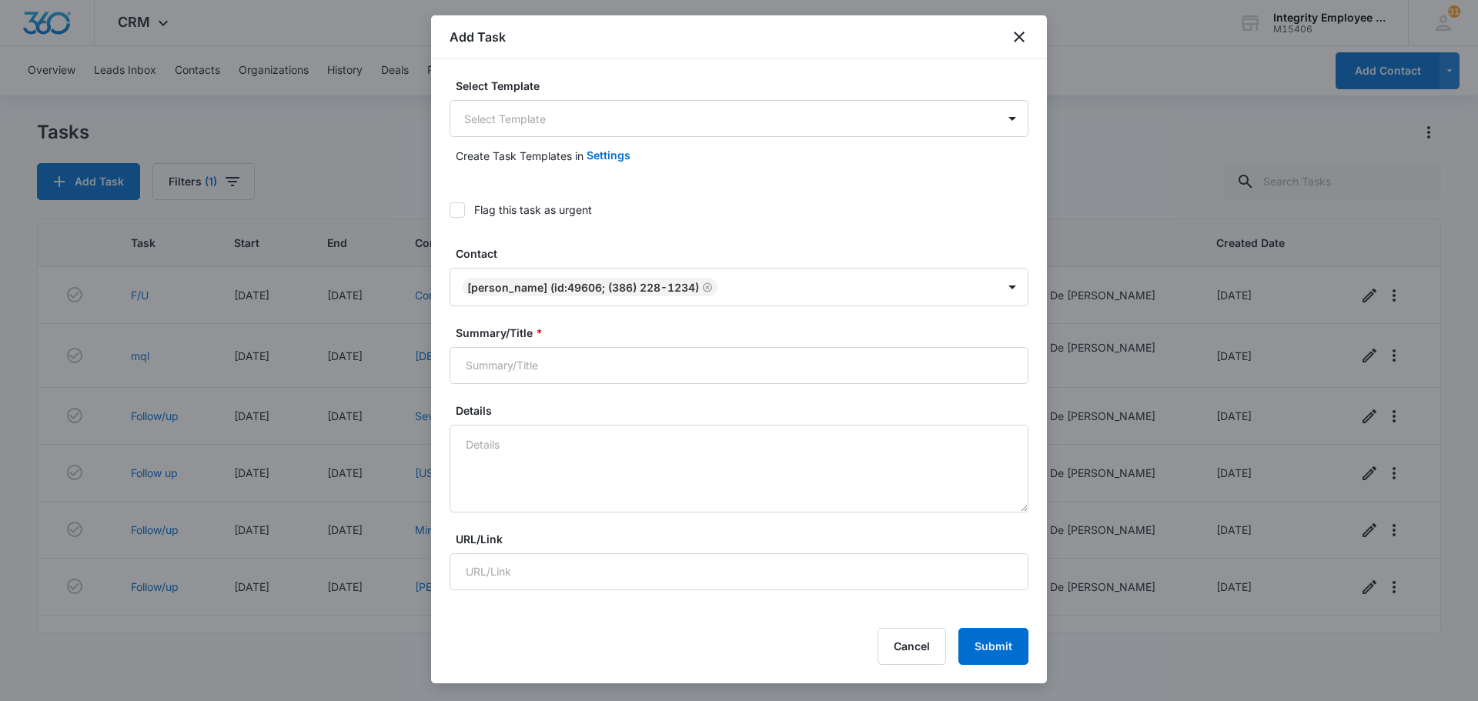
click at [906, 211] on label "Flag this task as urgent" at bounding box center [739, 210] width 579 height 16
click at [450, 210] on input "Flag this task as urgent" at bounding box center [450, 210] width 0 height 0
click at [921, 367] on input "Summary/Title *" at bounding box center [739, 365] width 579 height 37
type input "f"
type input "F/U"
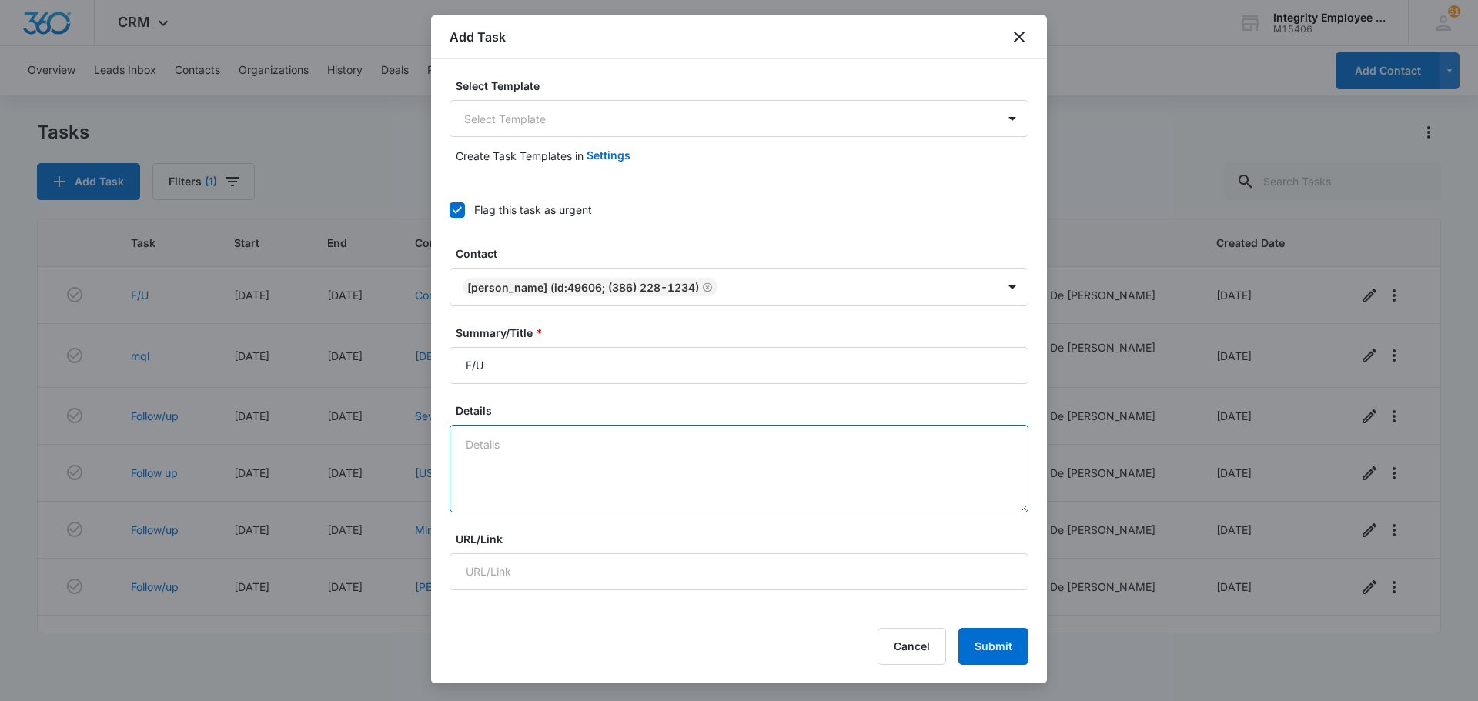
click at [767, 465] on textarea "Details" at bounding box center [739, 469] width 579 height 88
type textarea "c"
type textarea "Call client 10/20- ask for Cynthia"
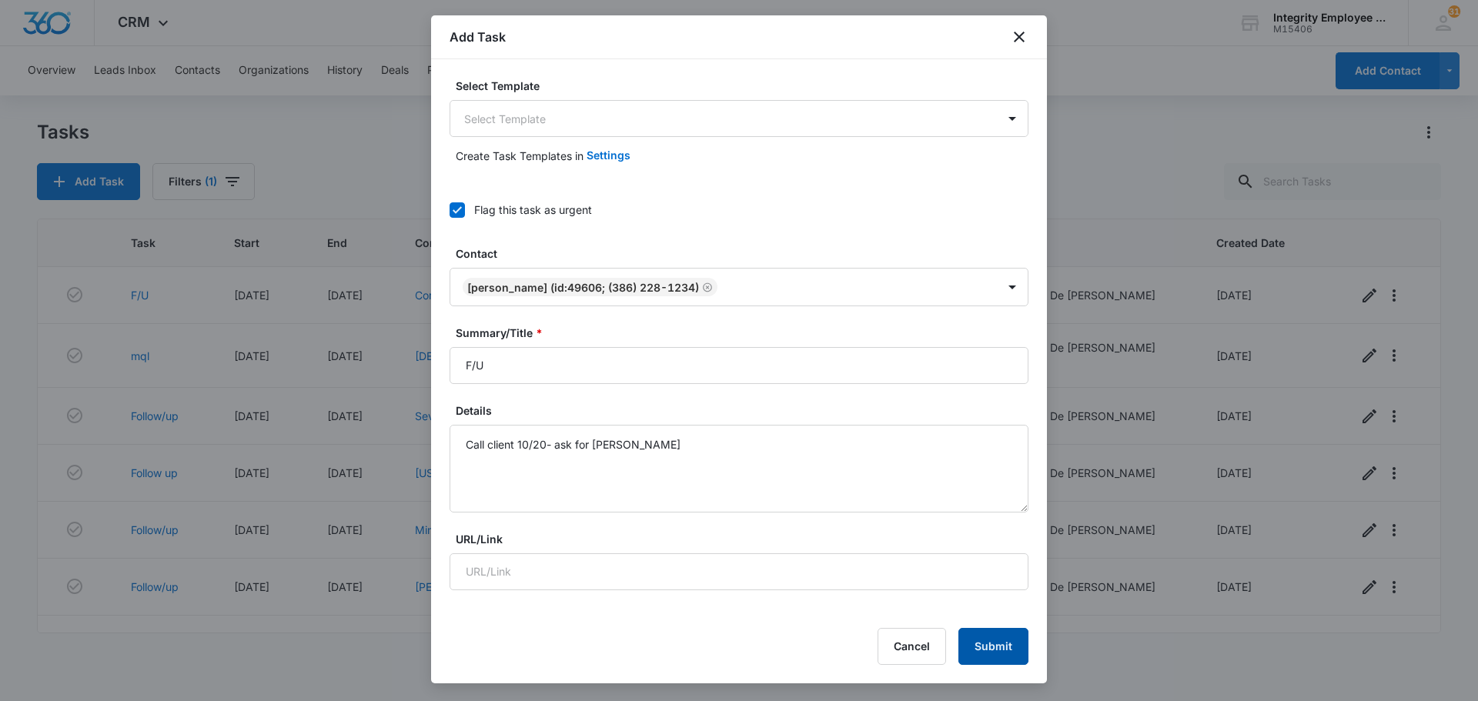
click at [1006, 650] on button "Submit" at bounding box center [994, 646] width 70 height 37
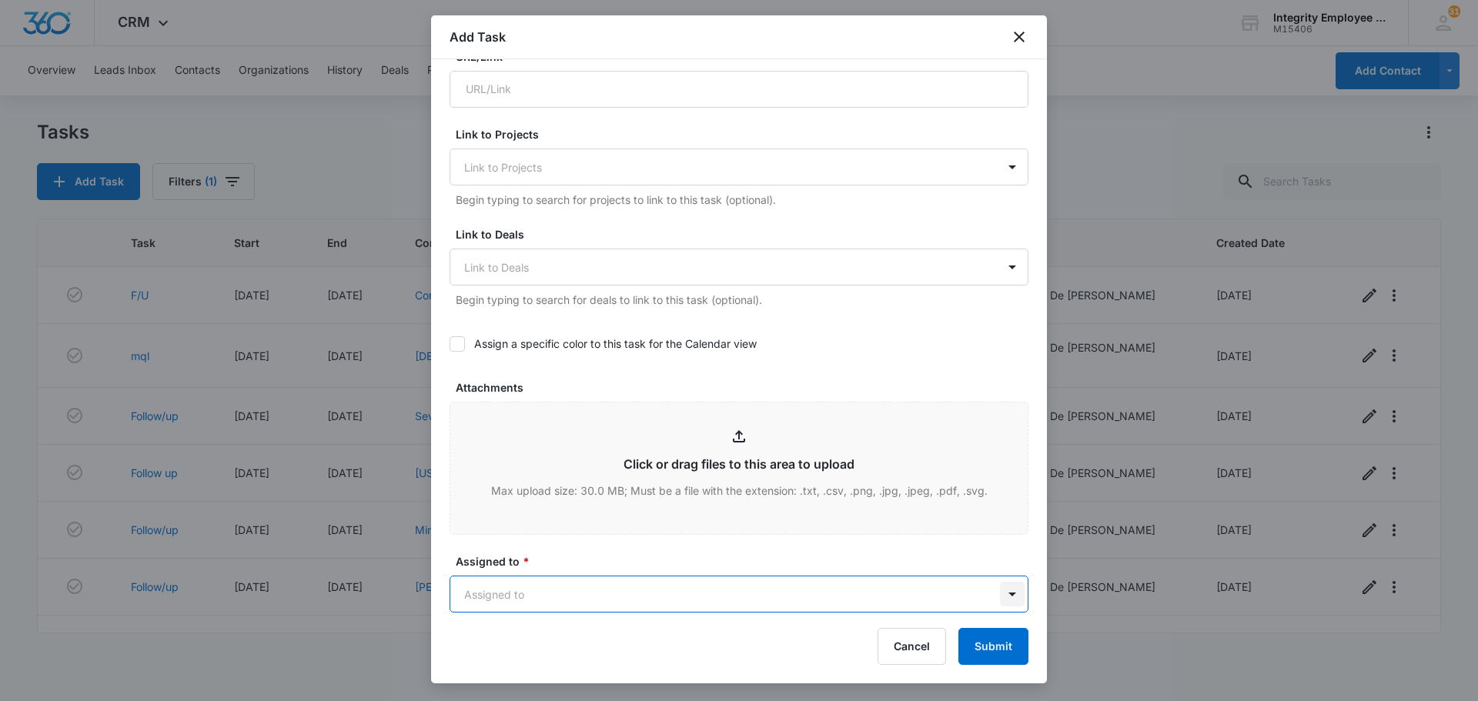
click at [1003, 598] on body "CRM Apps Reputation Websites Forms CRM Email Social Shop Payments POS Content A…" at bounding box center [739, 350] width 1478 height 701
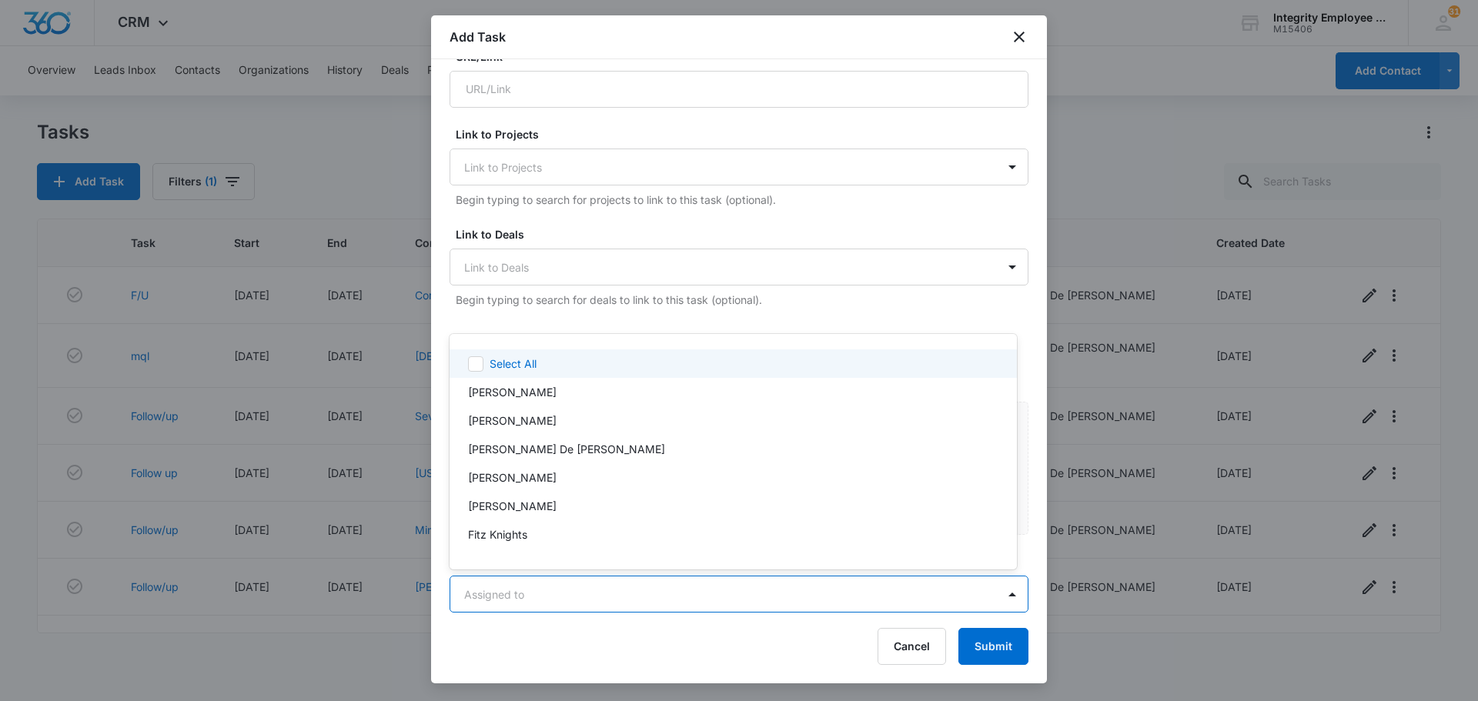
scroll to position [29, 0]
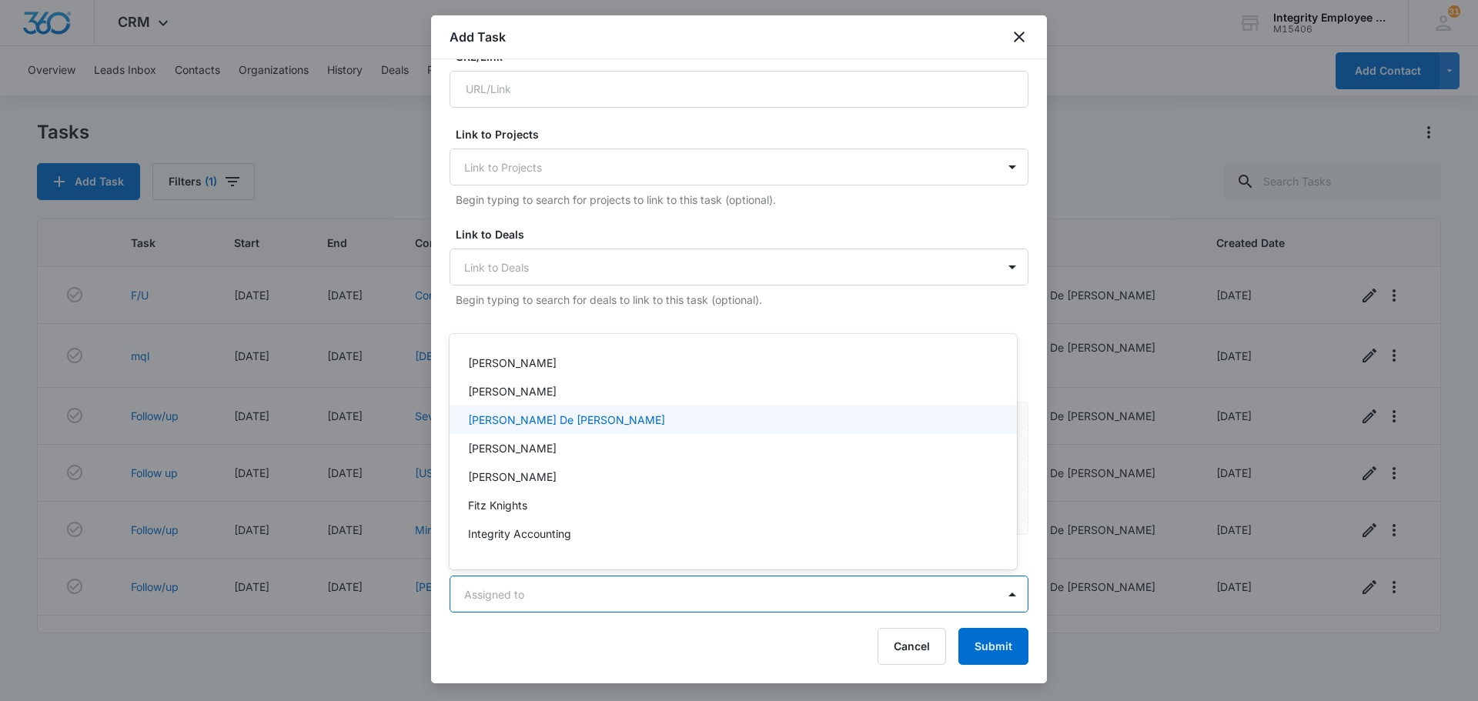
click at [555, 419] on p "Daisy De Le Vega" at bounding box center [566, 420] width 197 height 16
click at [1001, 643] on div at bounding box center [739, 350] width 1478 height 701
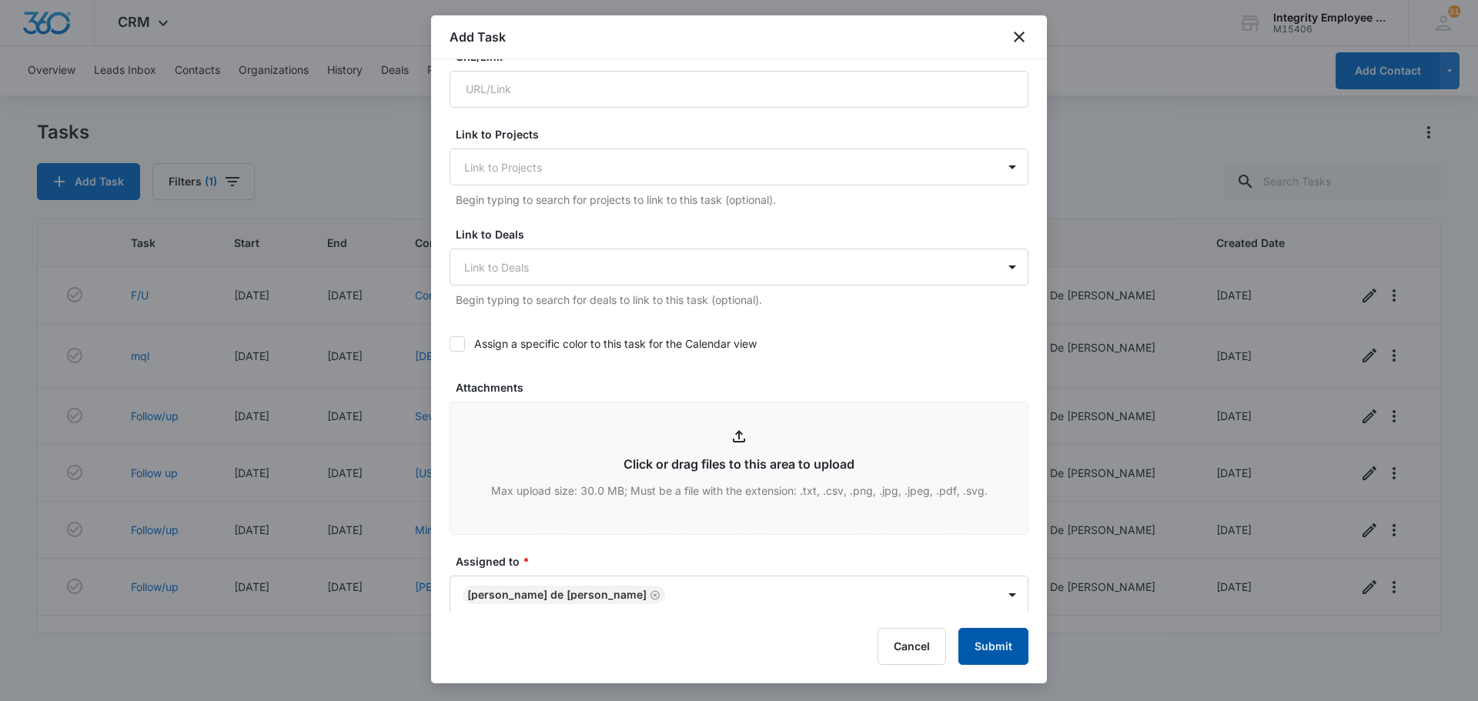
click at [1013, 656] on button "Submit" at bounding box center [994, 646] width 70 height 37
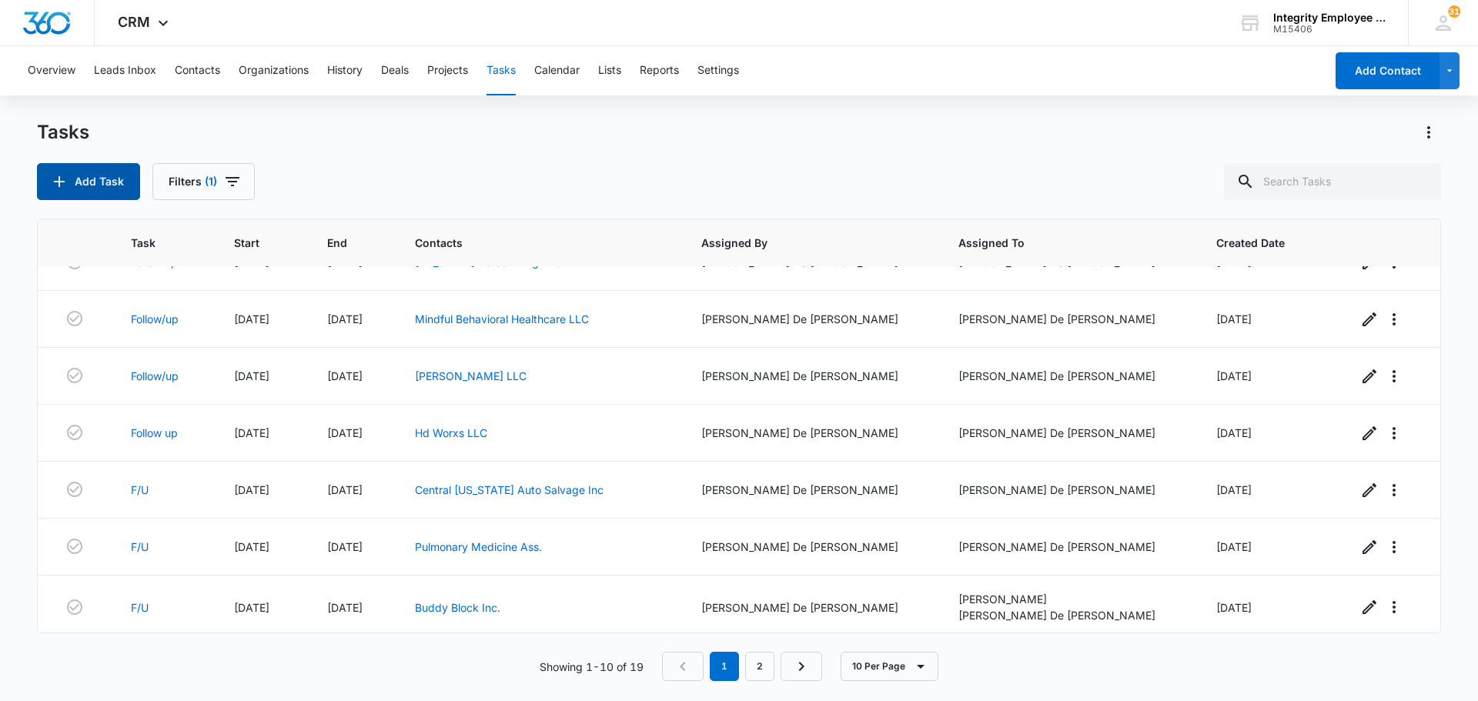
scroll to position [217, 0]
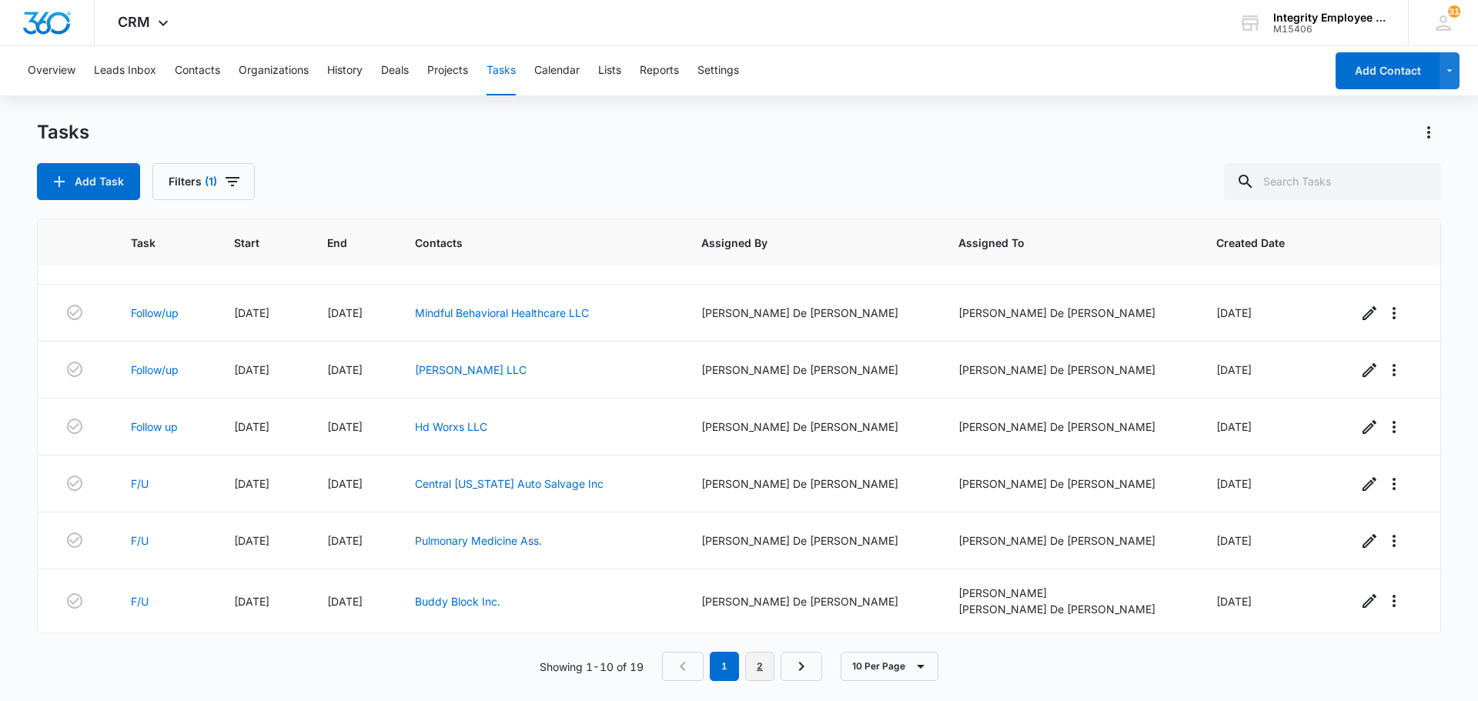
click at [766, 662] on link "2" at bounding box center [759, 666] width 29 height 29
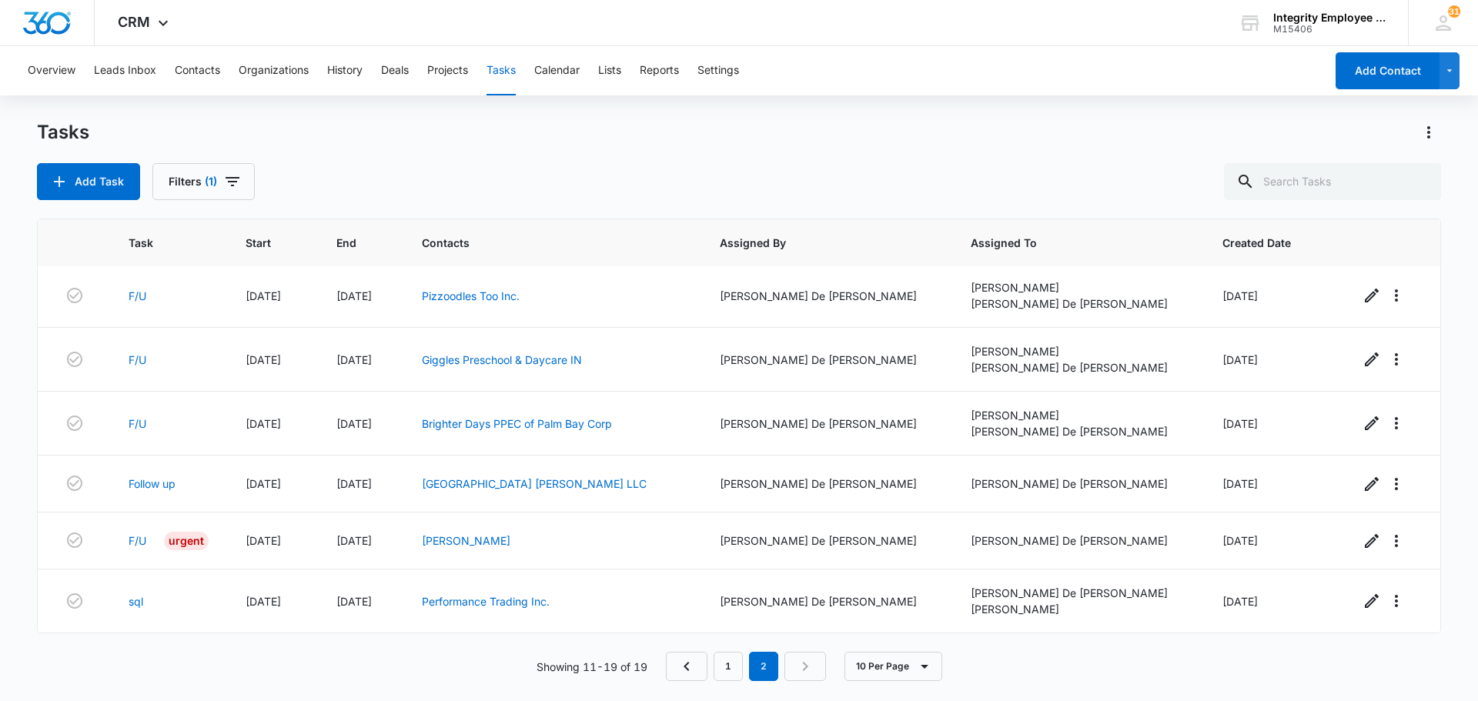
scroll to position [188, 0]
click at [209, 548] on div "Urgent" at bounding box center [186, 541] width 45 height 18
click at [209, 541] on div "Urgent" at bounding box center [186, 541] width 45 height 18
drag, startPoint x: 235, startPoint y: 543, endPoint x: 185, endPoint y: 547, distance: 50.3
click at [185, 547] on div "F/U Urgent" at bounding box center [168, 541] width 79 height 18
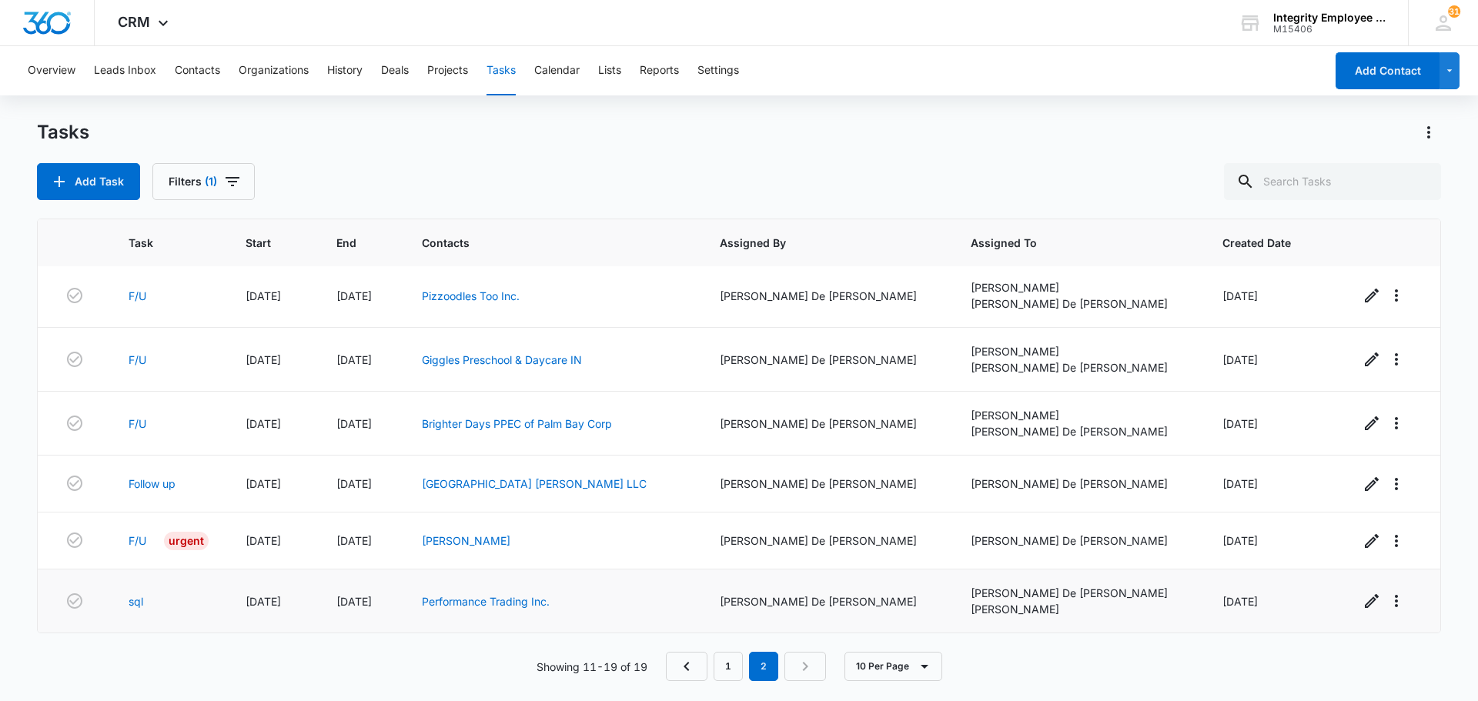
drag, startPoint x: 219, startPoint y: 544, endPoint x: 207, endPoint y: 579, distance: 36.8
click at [207, 579] on td "sql" at bounding box center [168, 602] width 116 height 64
click at [198, 544] on div "Urgent" at bounding box center [186, 541] width 45 height 18
click at [511, 544] on link "Vinny M. Varghese" at bounding box center [466, 540] width 89 height 13
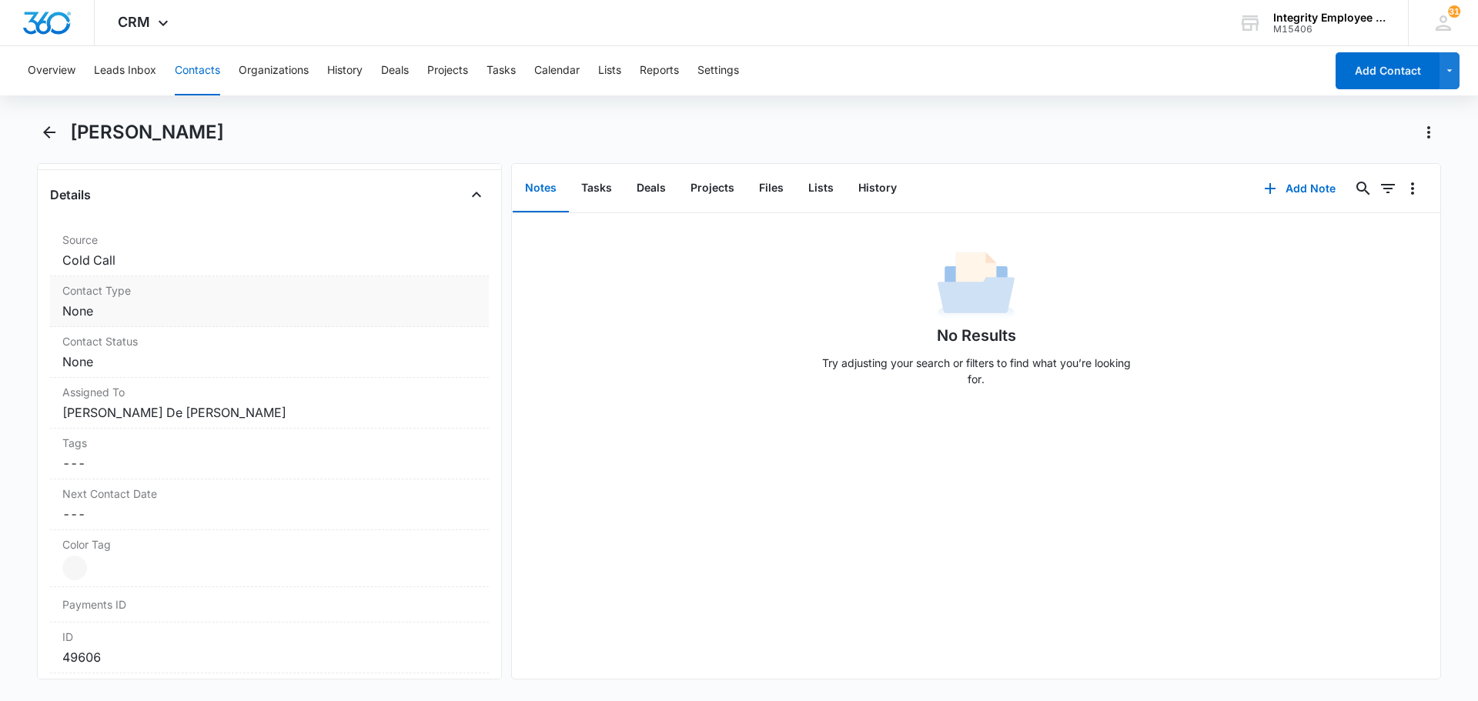
scroll to position [616, 0]
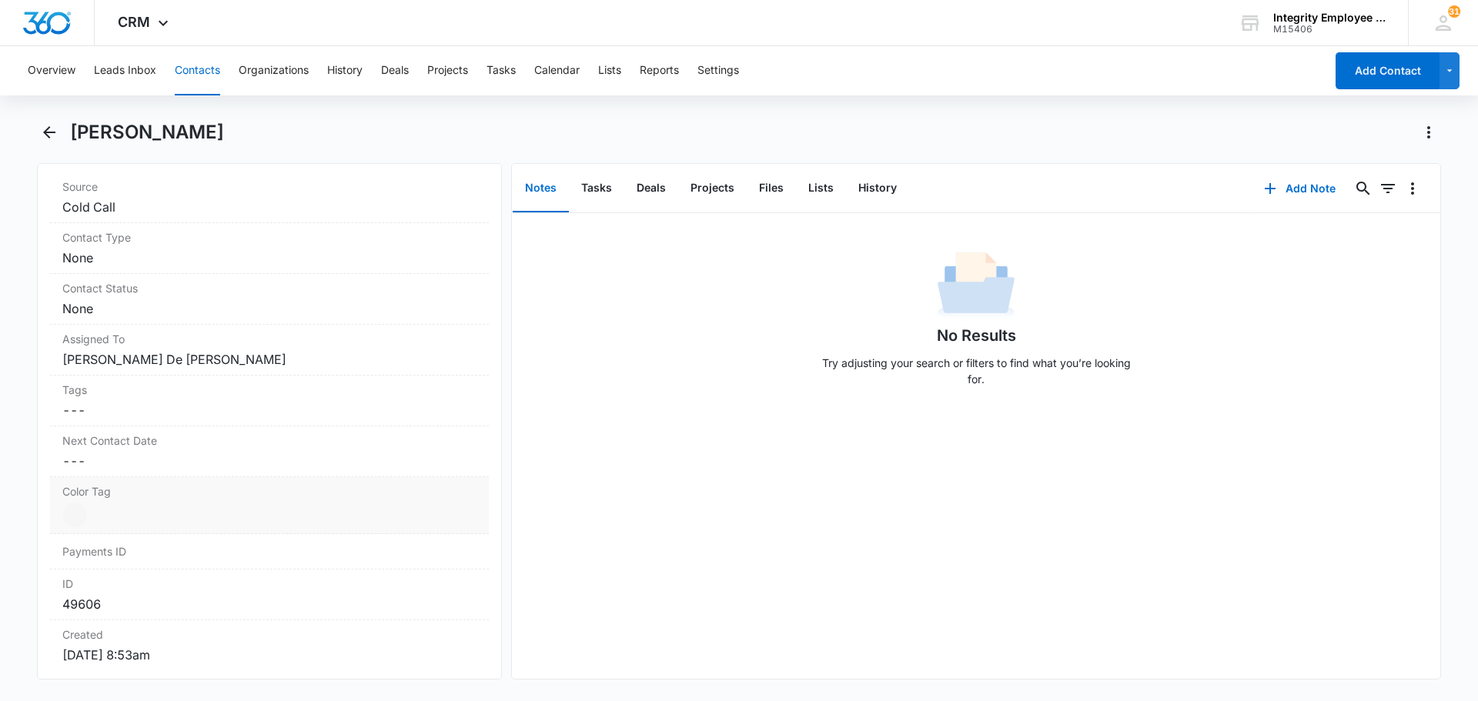
click at [72, 493] on label "Color Tag" at bounding box center [269, 492] width 414 height 16
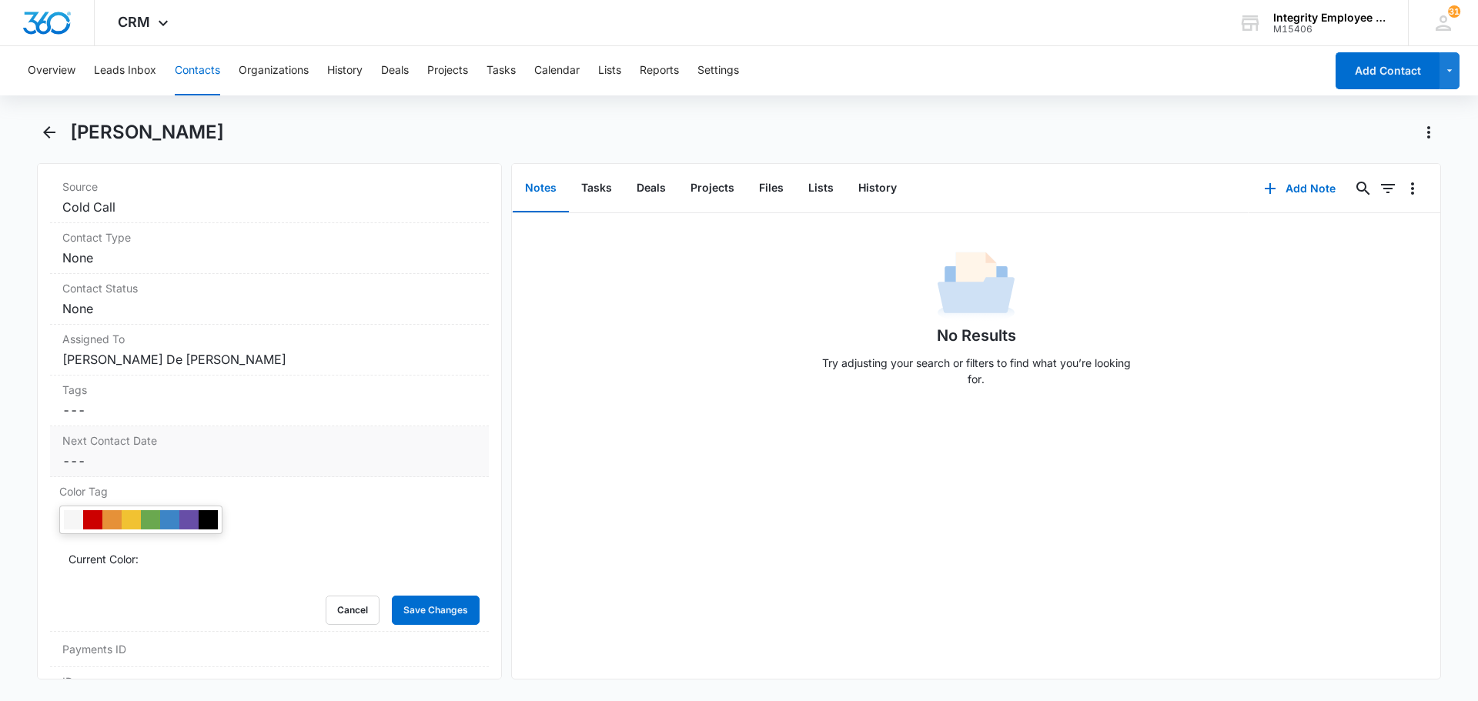
click at [225, 434] on label "Next Contact Date" at bounding box center [269, 441] width 414 height 16
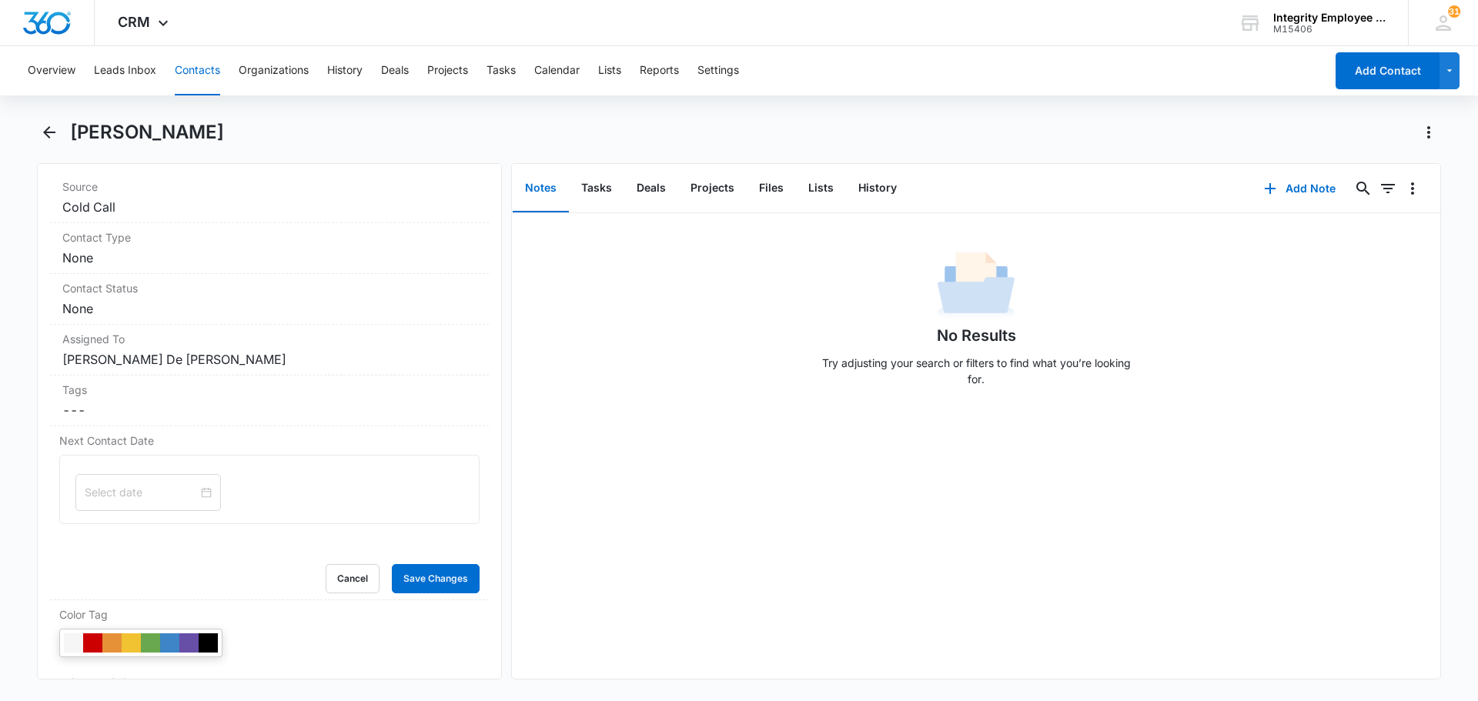
click at [728, 565] on div "No Results Try adjusting your search or filters to find what you’re looking for." at bounding box center [976, 446] width 929 height 466
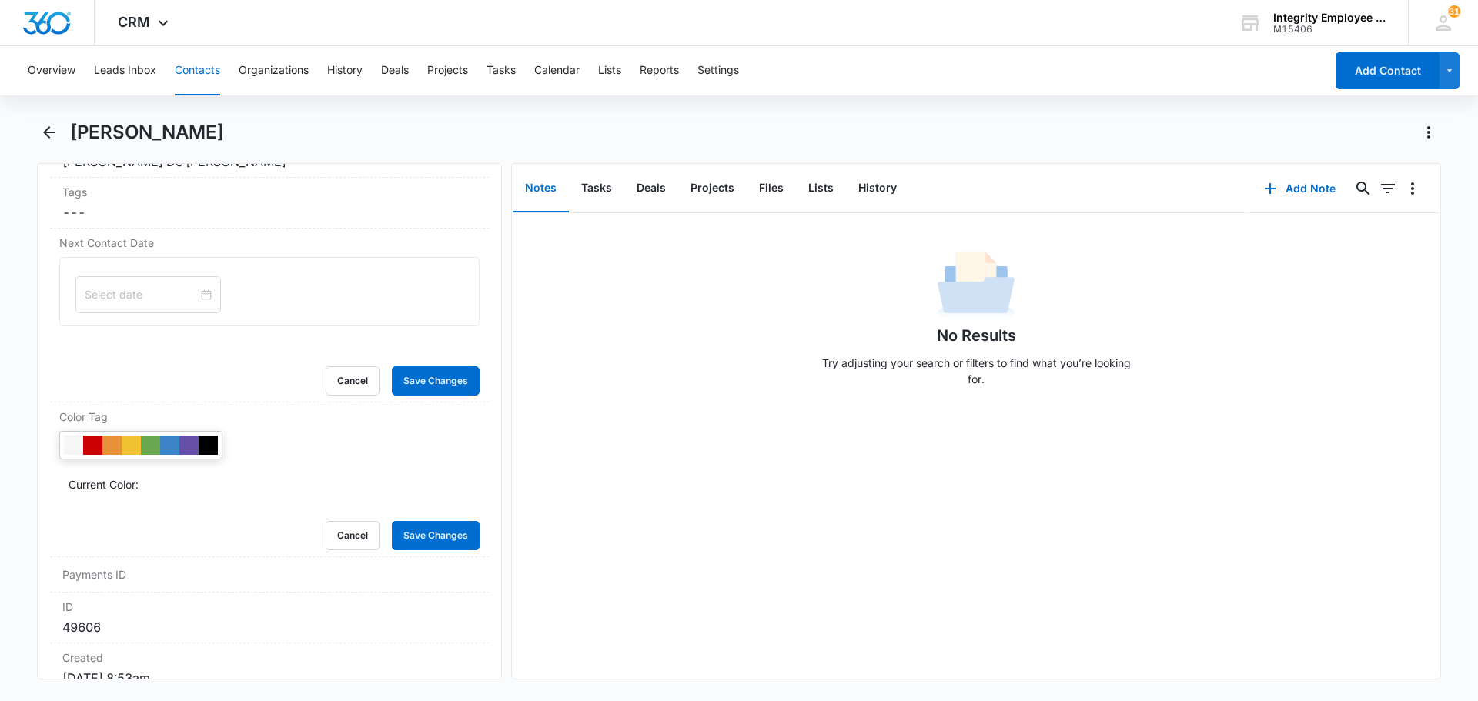
scroll to position [1078, 0]
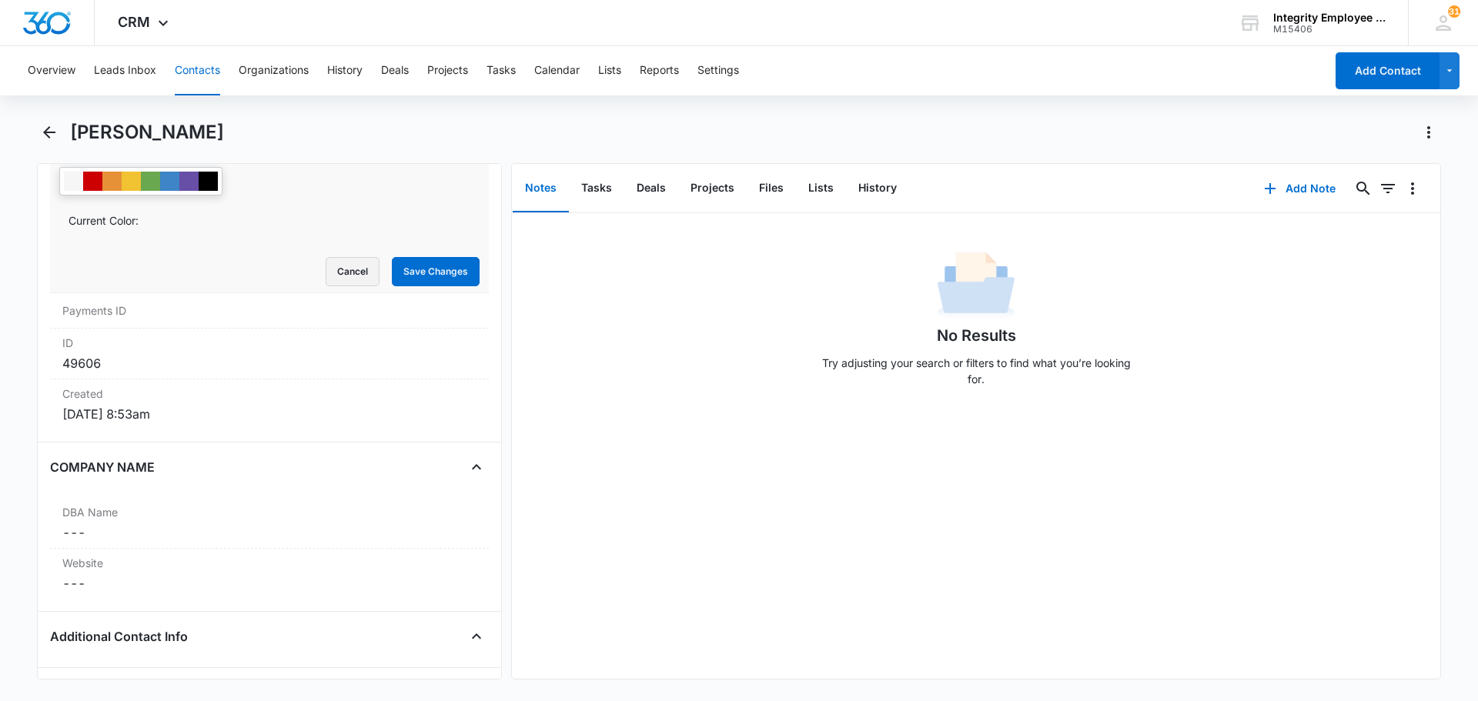
click at [333, 263] on button "Cancel" at bounding box center [353, 271] width 54 height 29
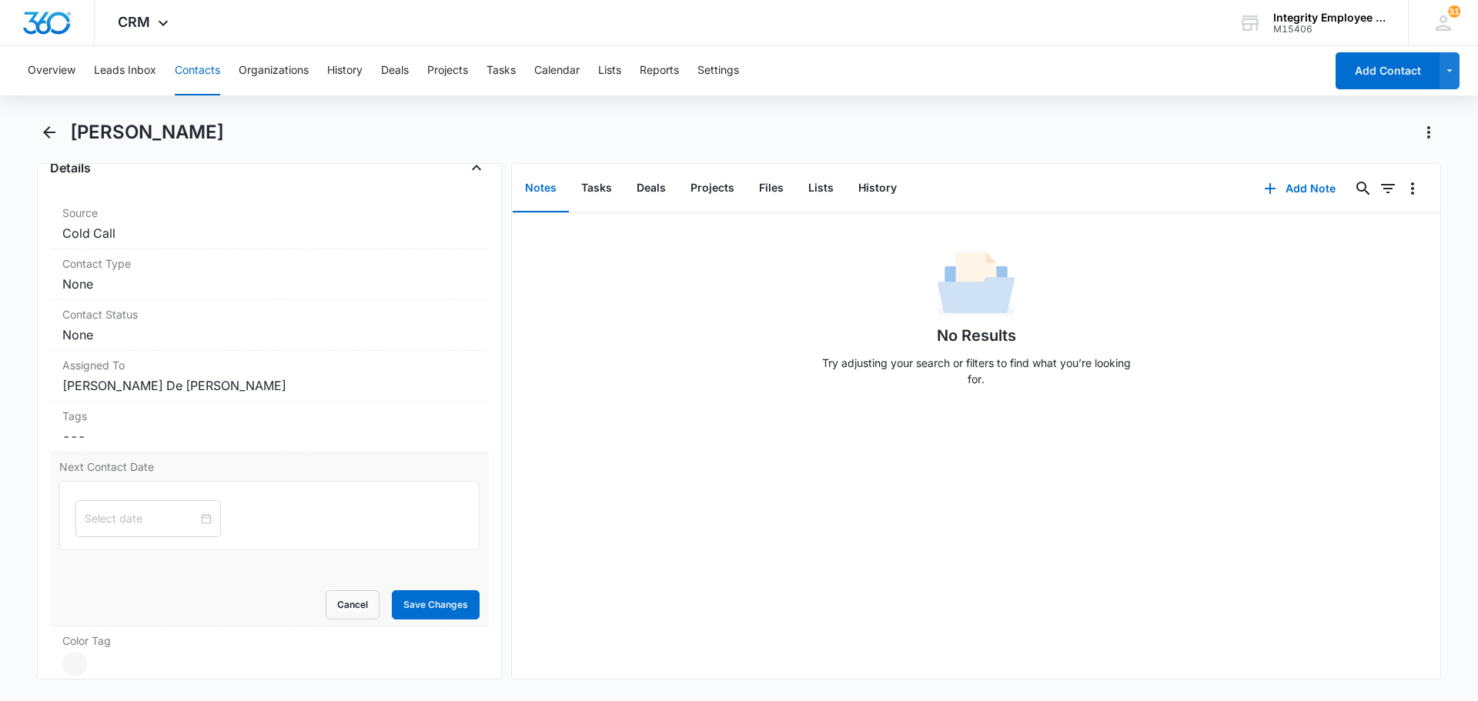
scroll to position [293, 0]
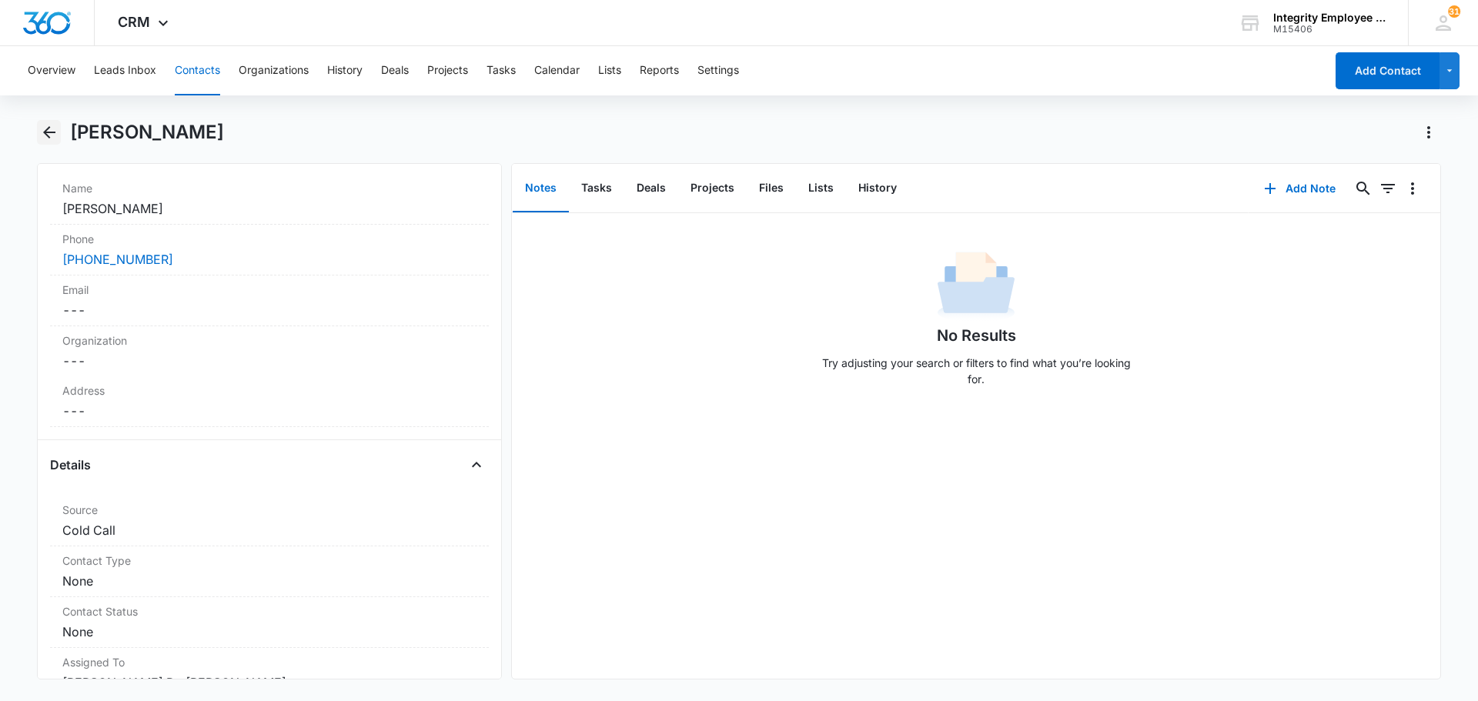
click at [55, 132] on icon "Back" at bounding box center [49, 132] width 18 height 18
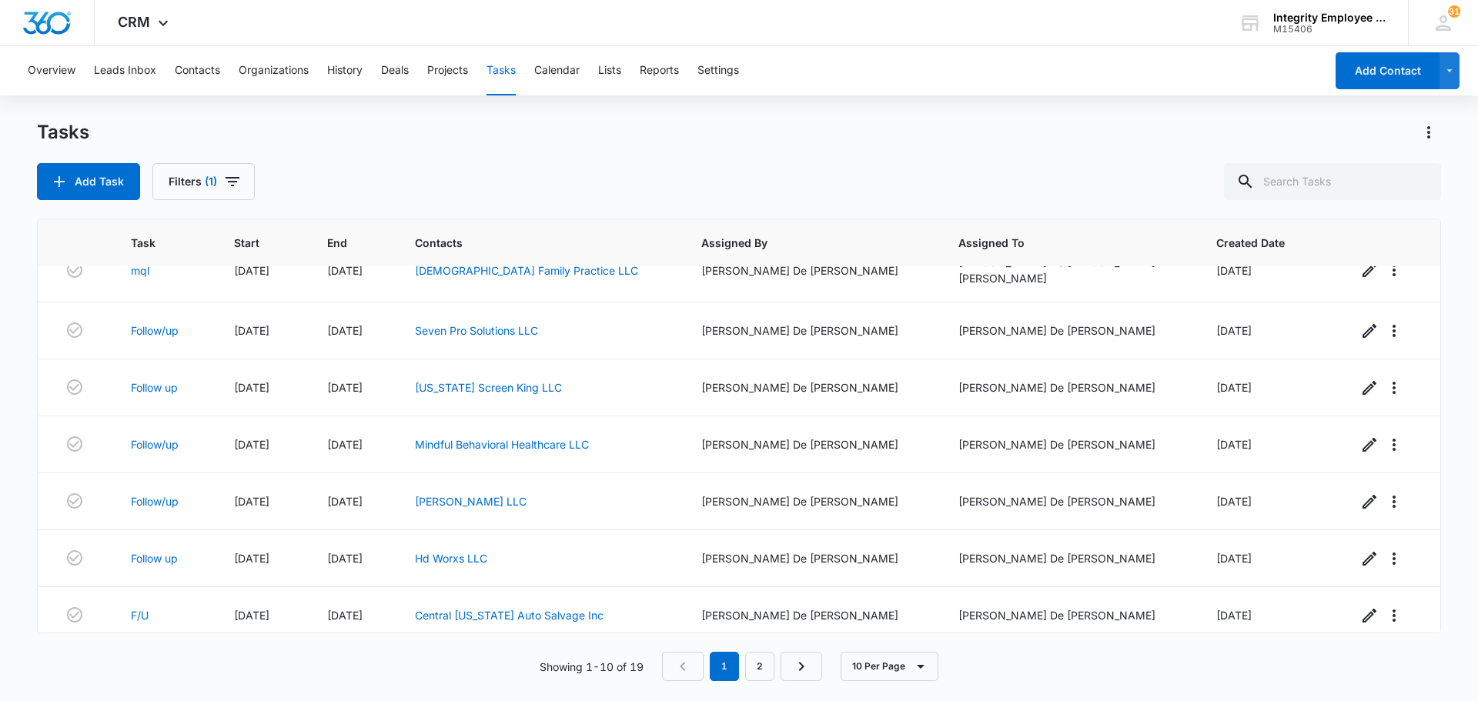
scroll to position [217, 0]
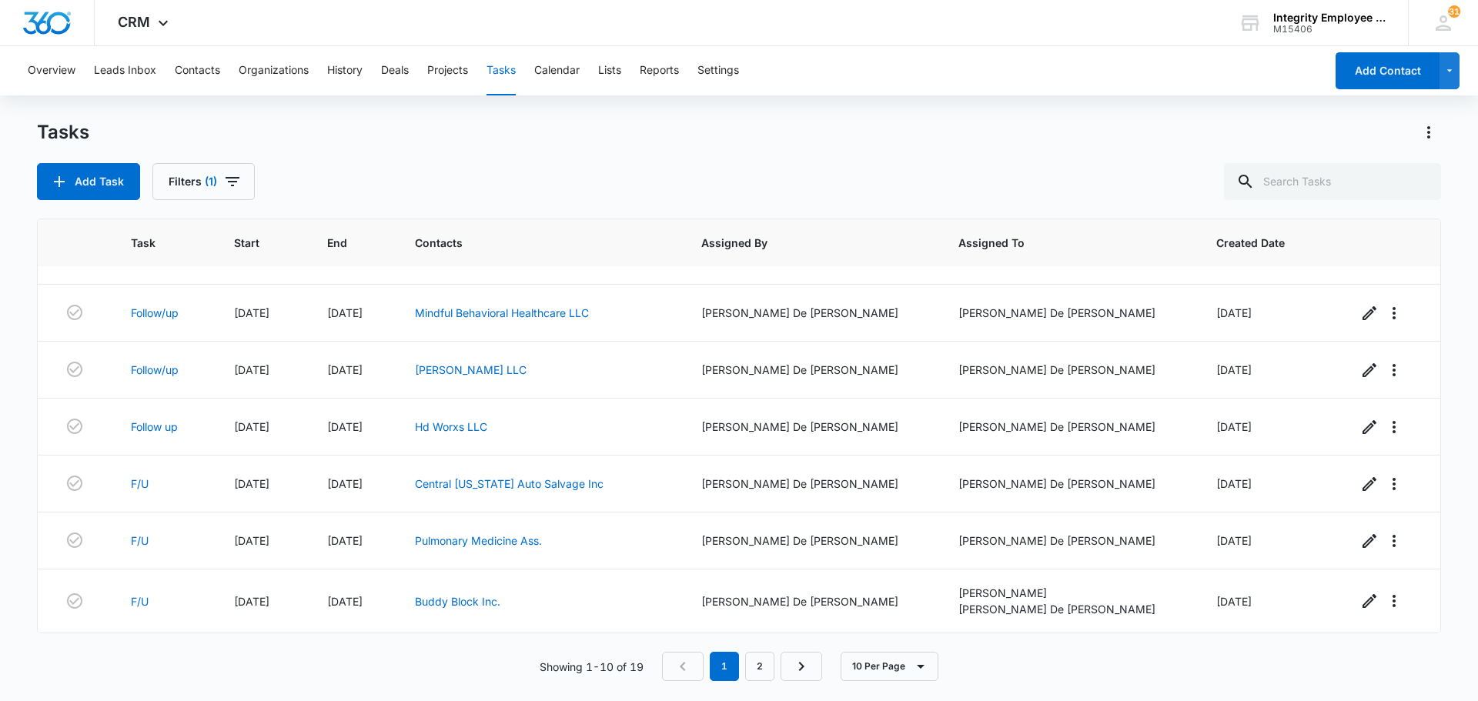
click at [671, 138] on div "Tasks" at bounding box center [739, 132] width 1404 height 25
click at [758, 670] on link "2" at bounding box center [759, 666] width 29 height 29
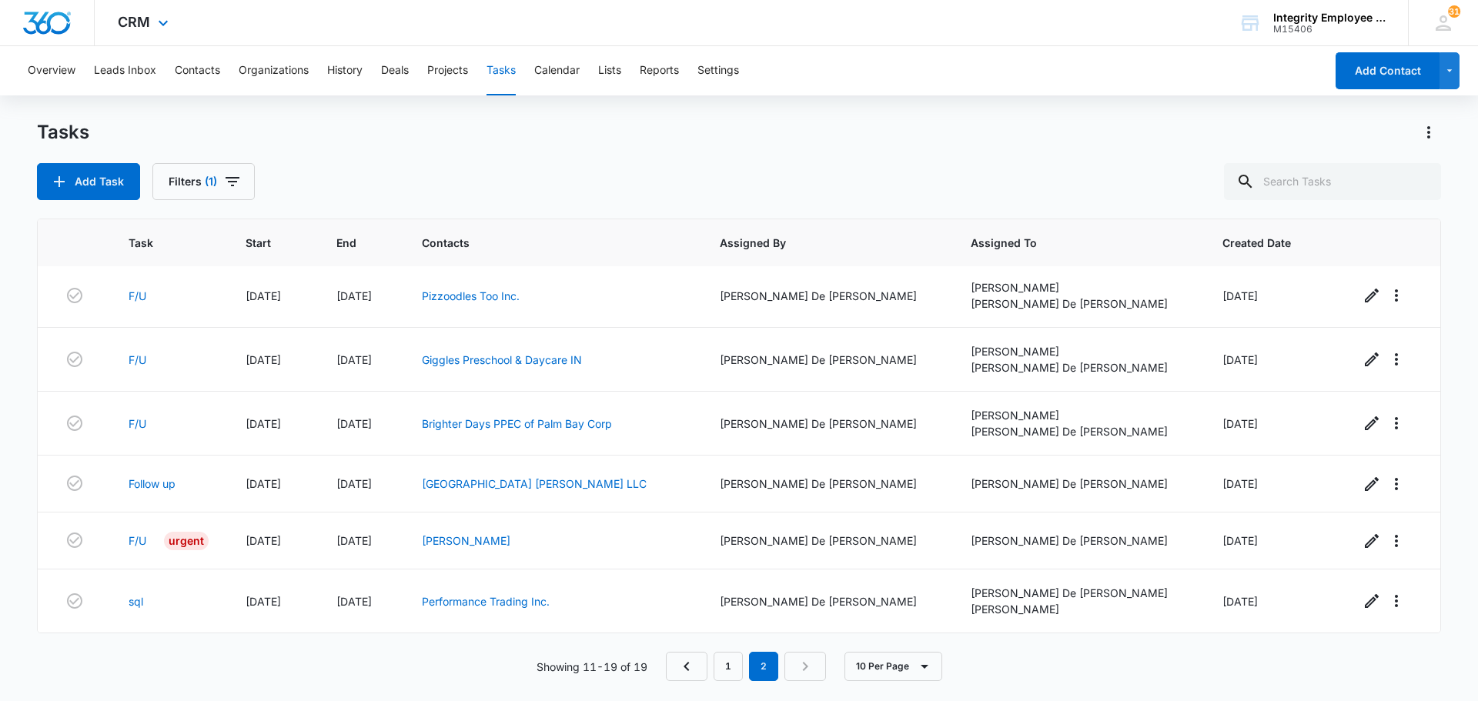
scroll to position [188, 0]
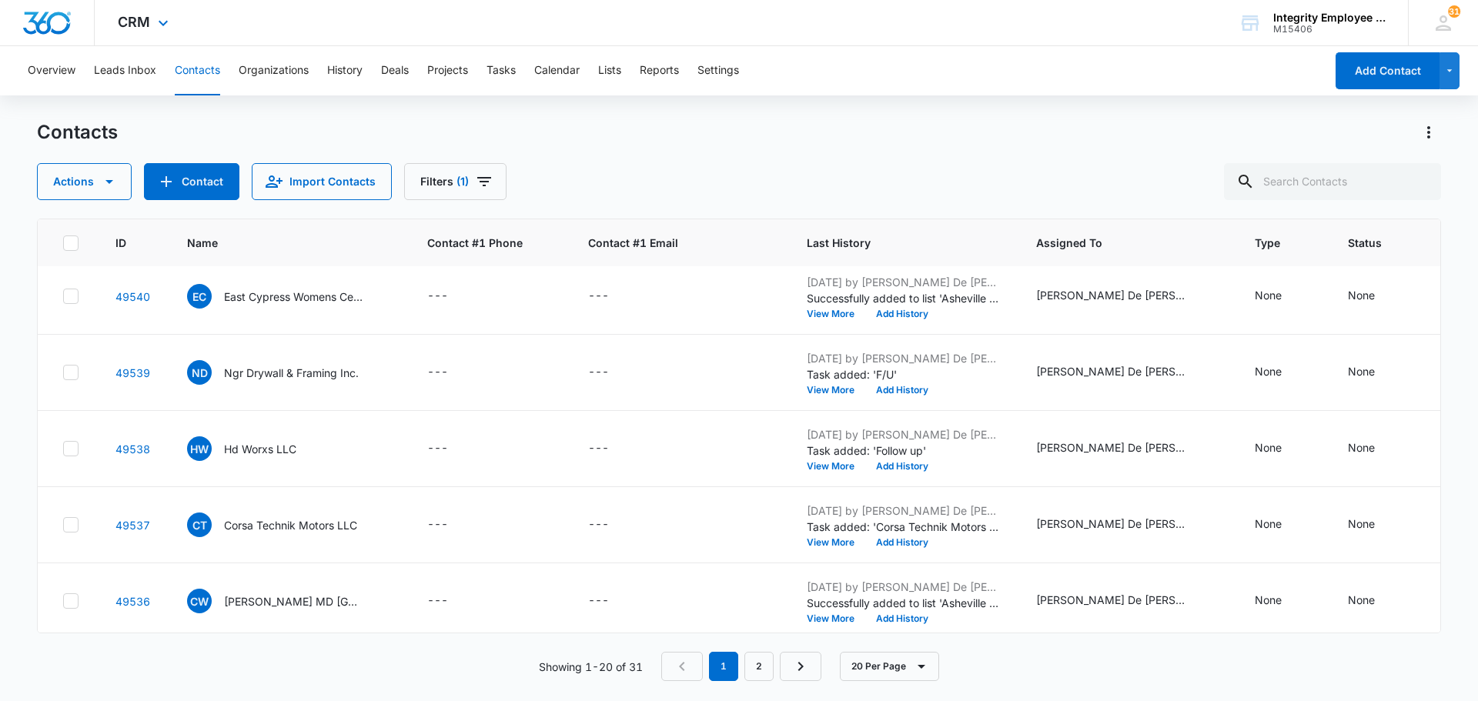
scroll to position [1155, 0]
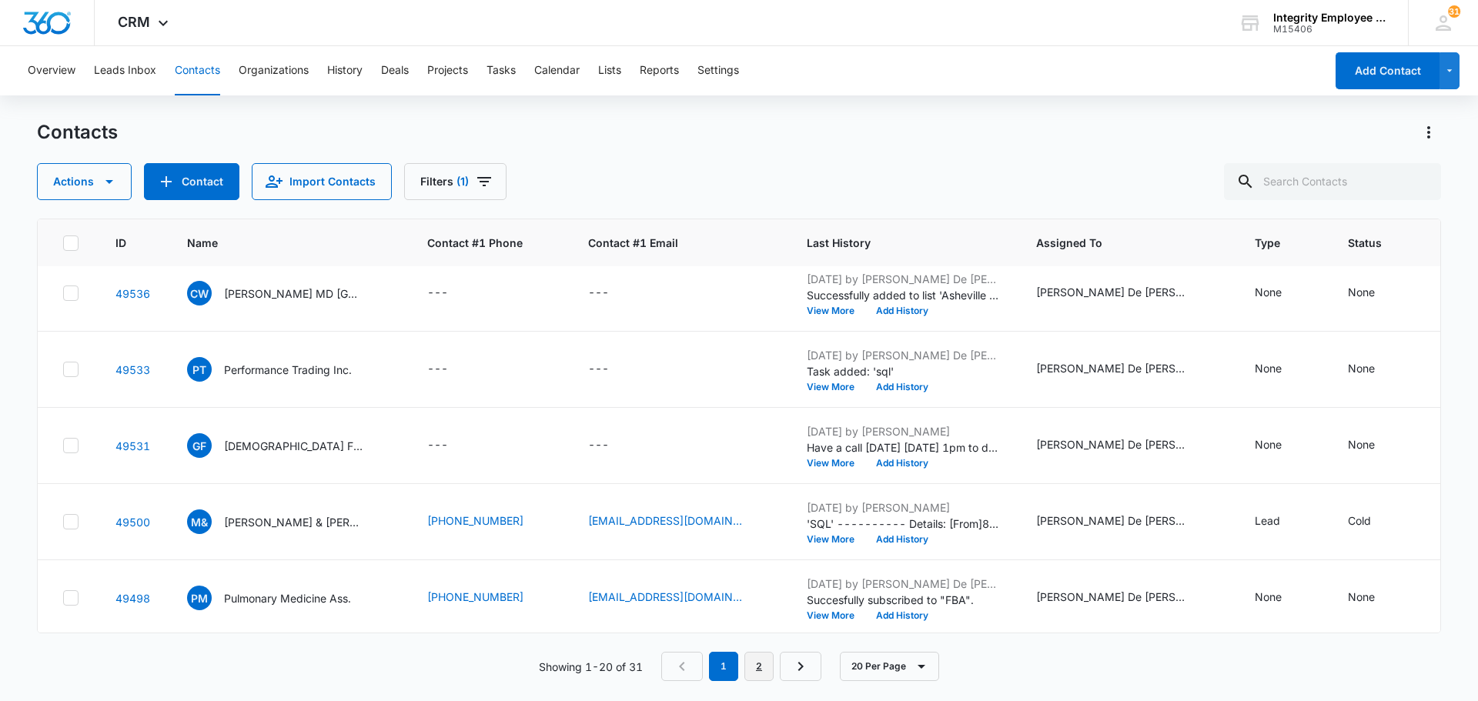
click at [768, 664] on link "2" at bounding box center [759, 666] width 29 height 29
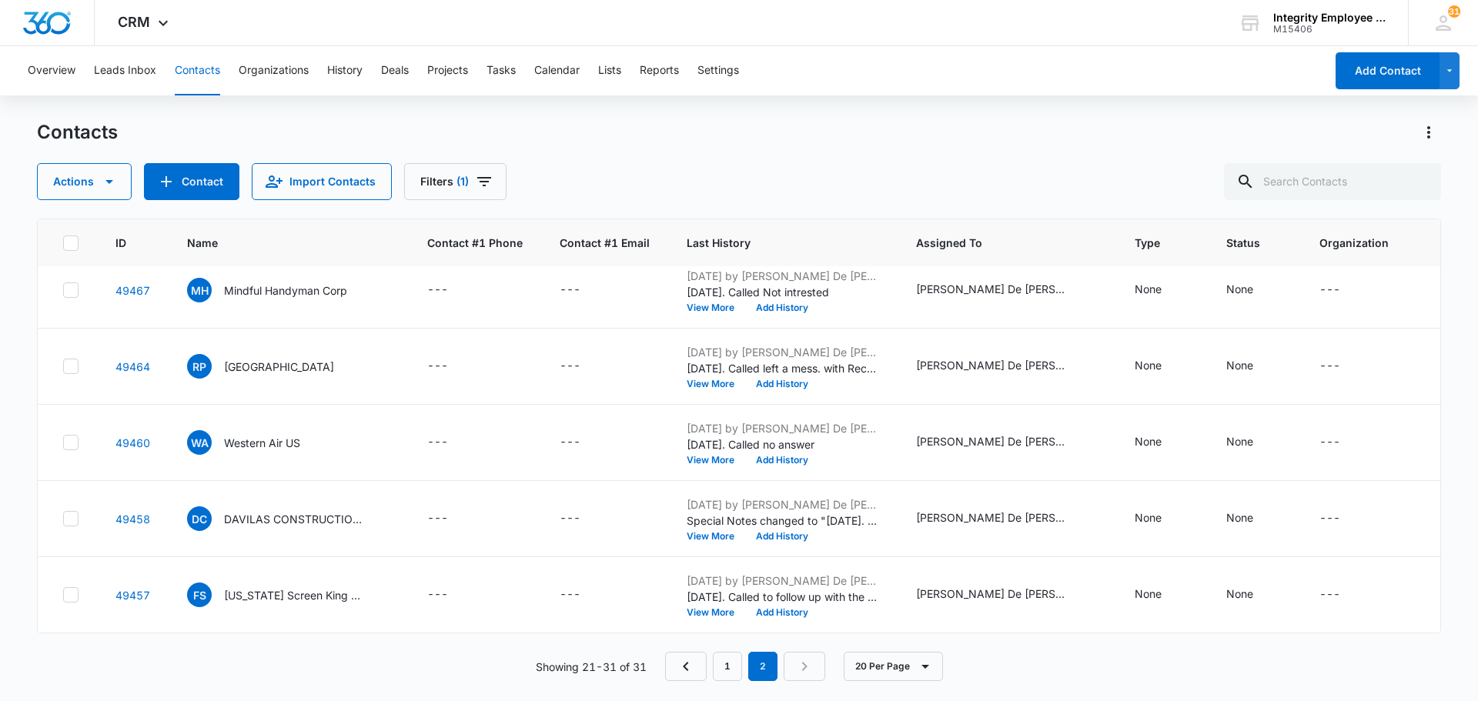
scroll to position [484, 0]
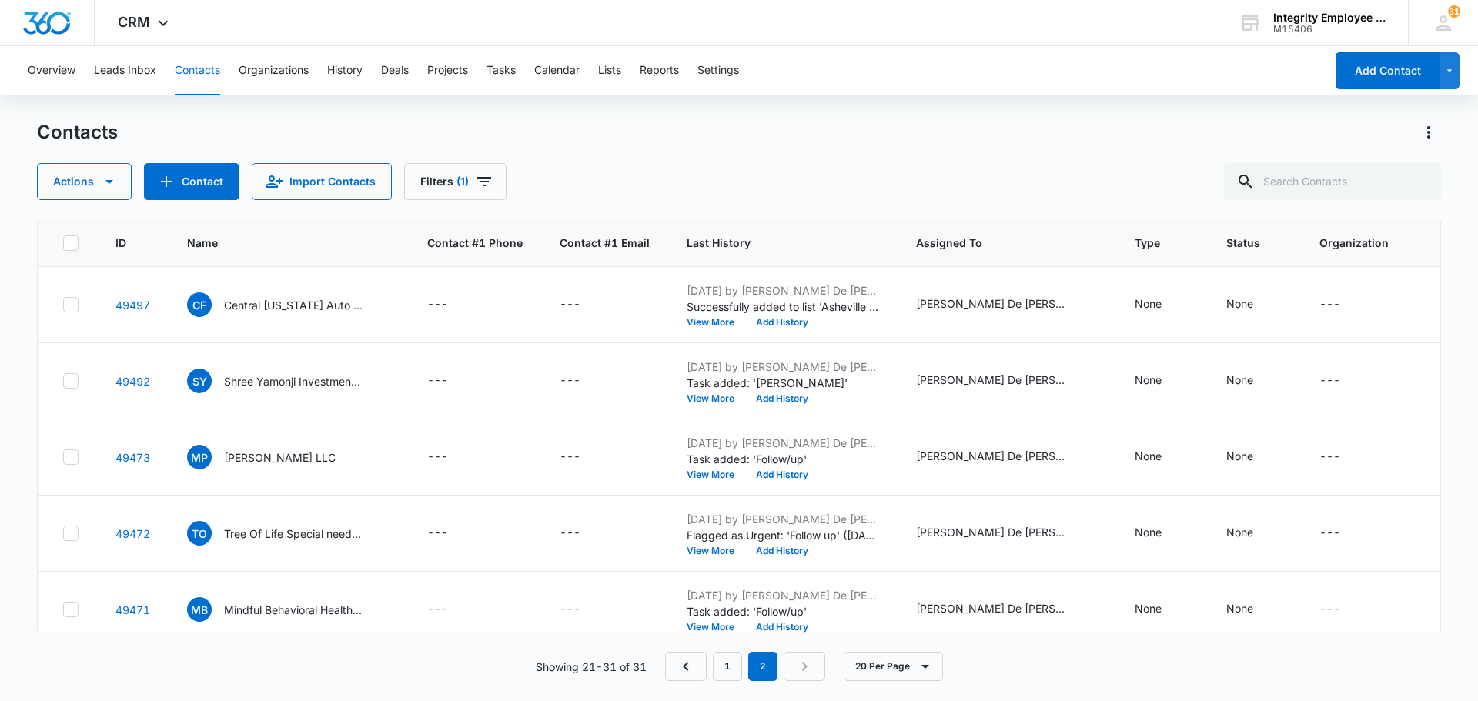
click at [541, 132] on div "Contacts" at bounding box center [739, 132] width 1404 height 25
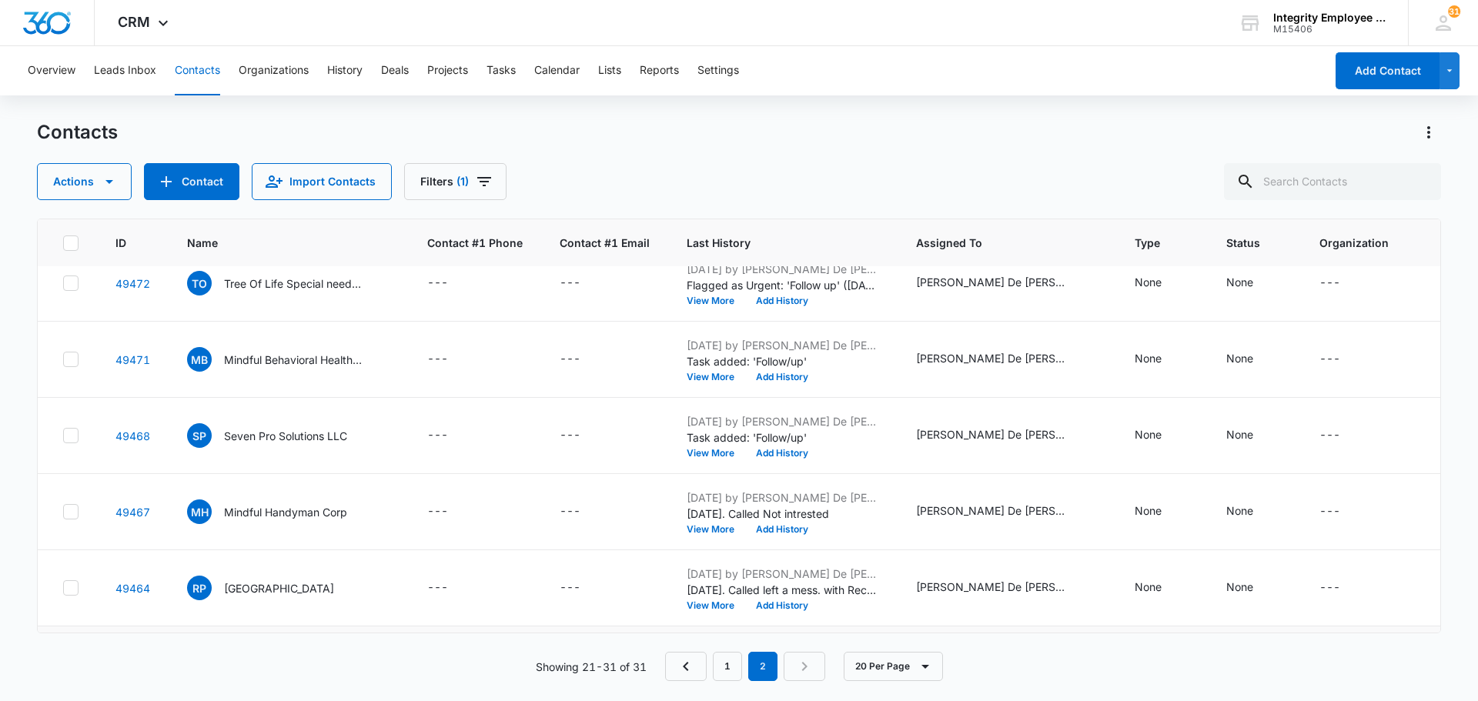
scroll to position [484, 0]
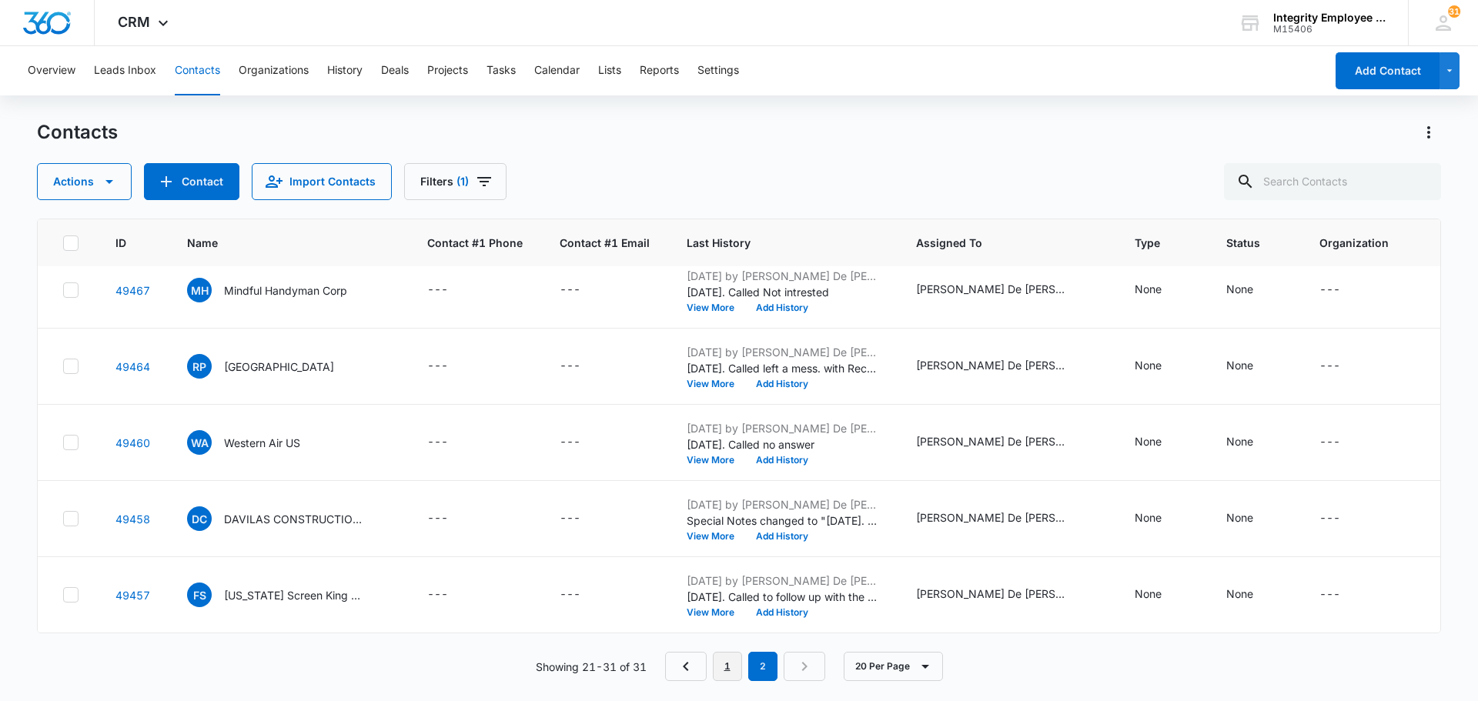
click at [734, 664] on link "1" at bounding box center [727, 666] width 29 height 29
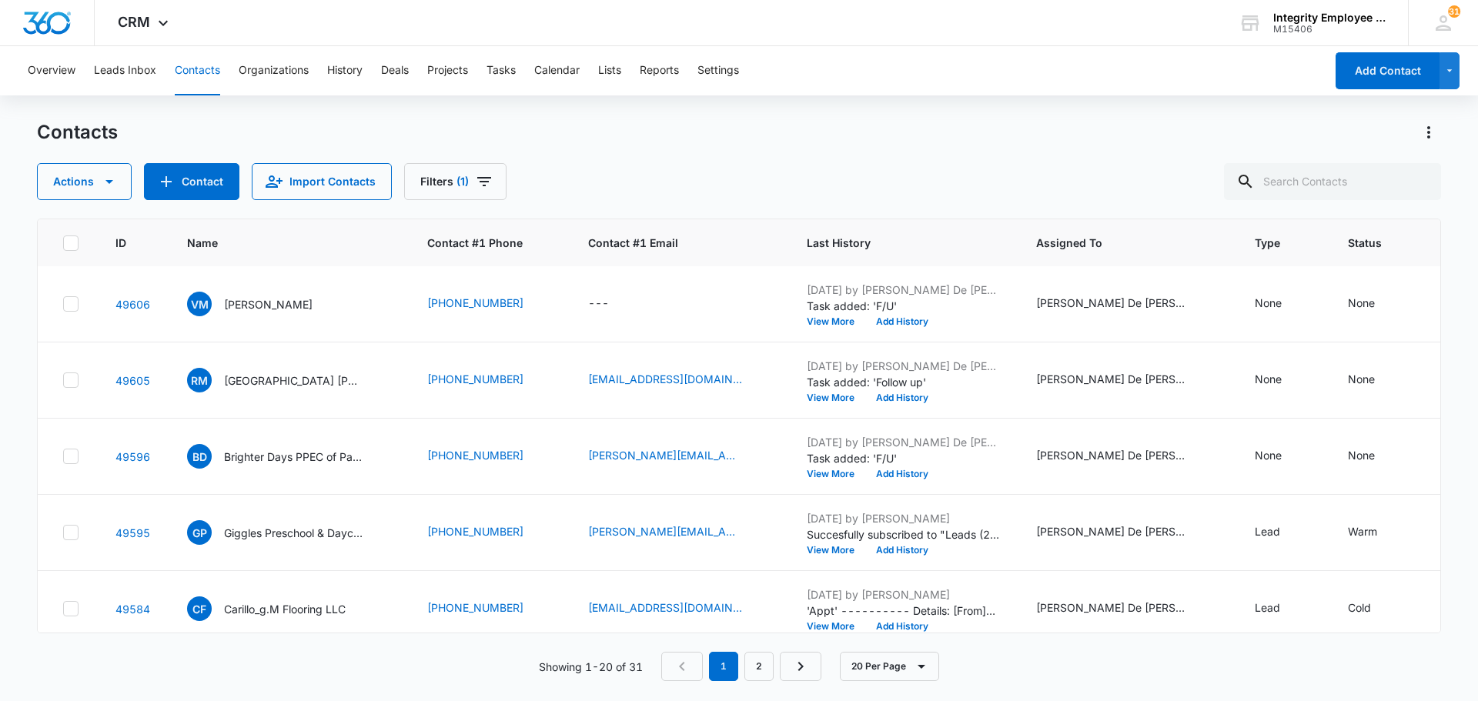
scroll to position [0, 0]
